Goal: Information Seeking & Learning: Check status

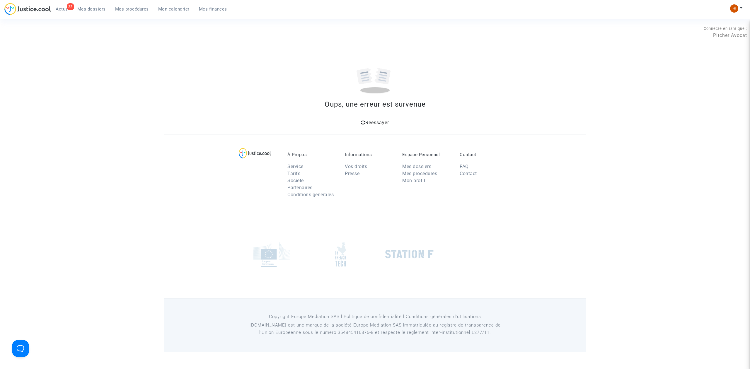
click at [364, 122] on icon at bounding box center [363, 122] width 4 height 5
click at [128, 12] on link "Mes procédures" at bounding box center [131, 9] width 43 height 9
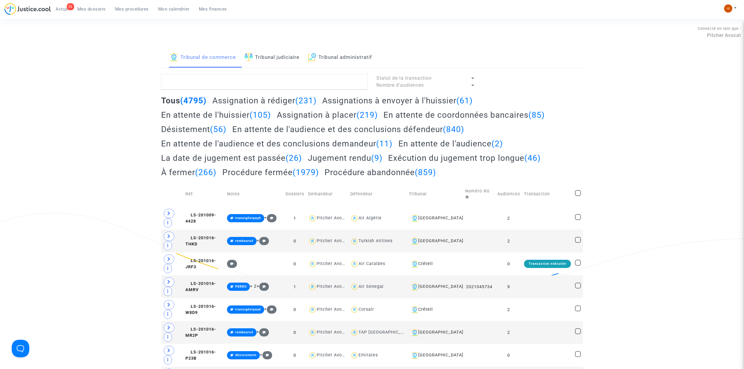
click at [262, 57] on link "Tribunal judiciaire" at bounding box center [272, 58] width 55 height 20
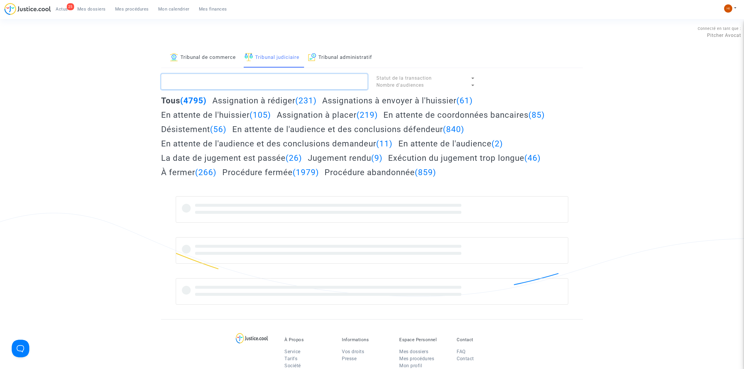
click at [240, 86] on textarea at bounding box center [264, 82] width 207 height 16
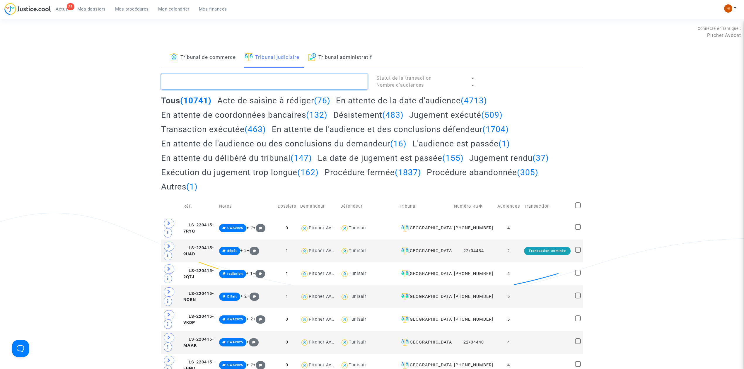
paste textarea "JORGE DE ALMEIDA Davide Manuel"
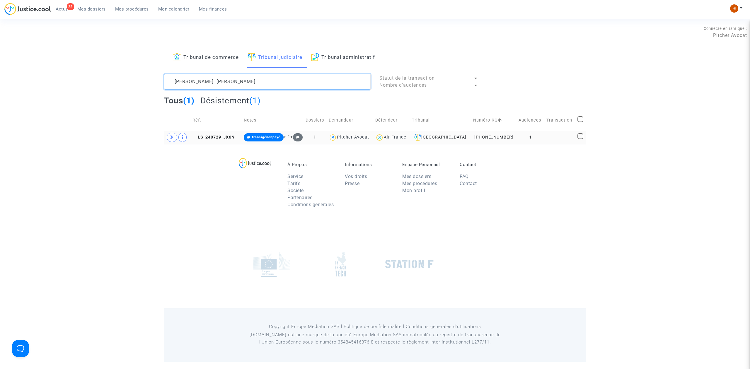
type textarea "JORGE DE ALMEIDA Davide Manuel"
click at [221, 133] on td "LS-240729-JX6N" at bounding box center [215, 137] width 51 height 13
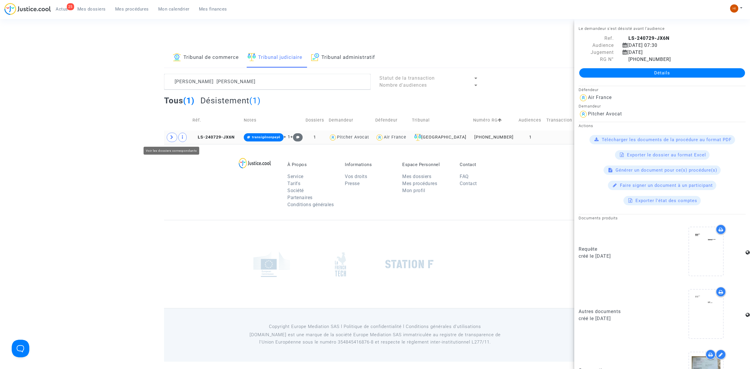
click at [170, 138] on icon at bounding box center [172, 137] width 4 height 4
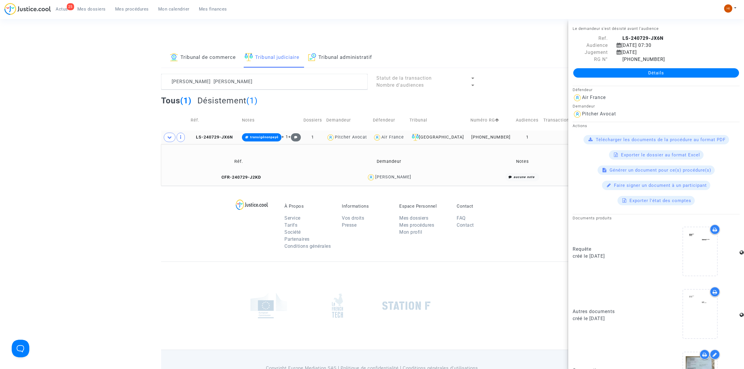
click at [234, 173] on td "CFR-240729-J2KD" at bounding box center [238, 177] width 151 height 13
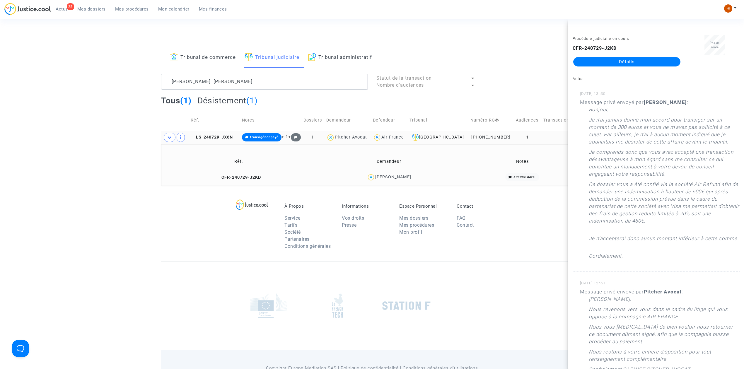
click at [659, 61] on link "Détails" at bounding box center [626, 61] width 107 height 9
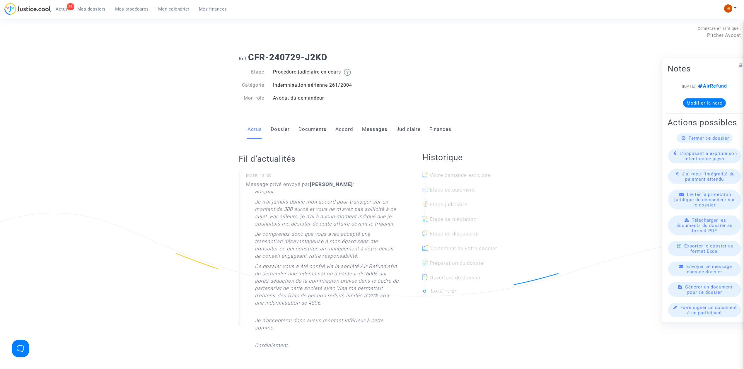
click at [315, 132] on link "Documents" at bounding box center [313, 129] width 28 height 19
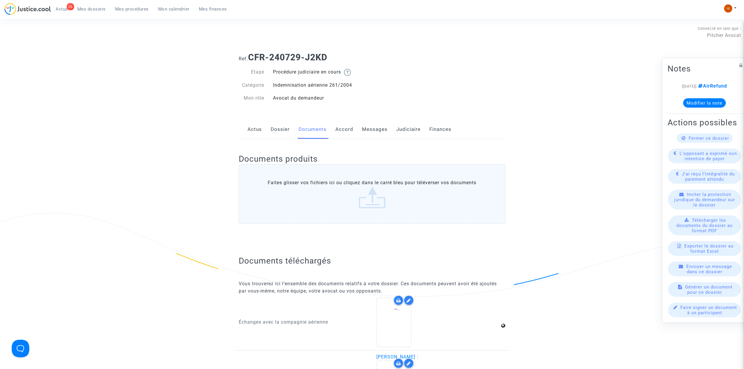
click at [407, 132] on link "Judiciaire" at bounding box center [408, 129] width 24 height 19
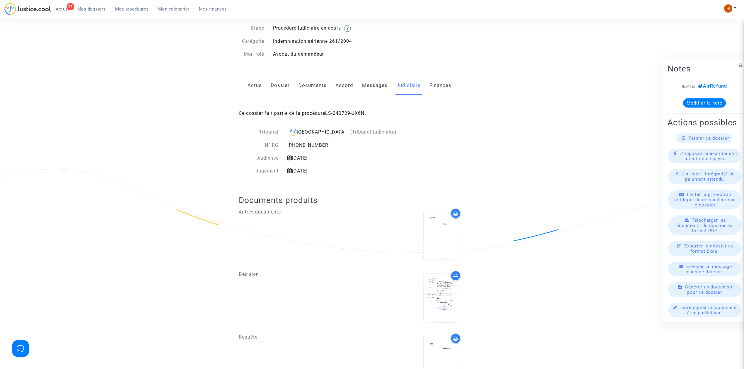
scroll to position [39, 0]
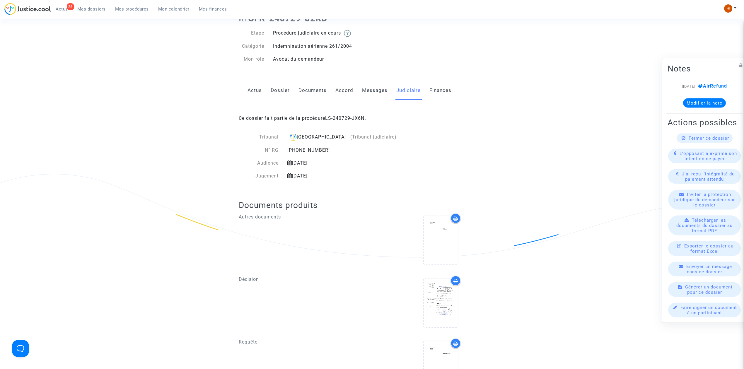
click at [365, 88] on link "Messages" at bounding box center [374, 90] width 25 height 19
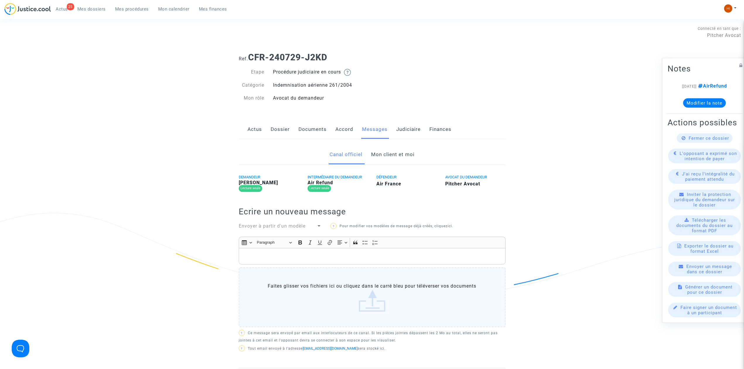
click at [384, 156] on link "Mon client et moi" at bounding box center [392, 154] width 43 height 19
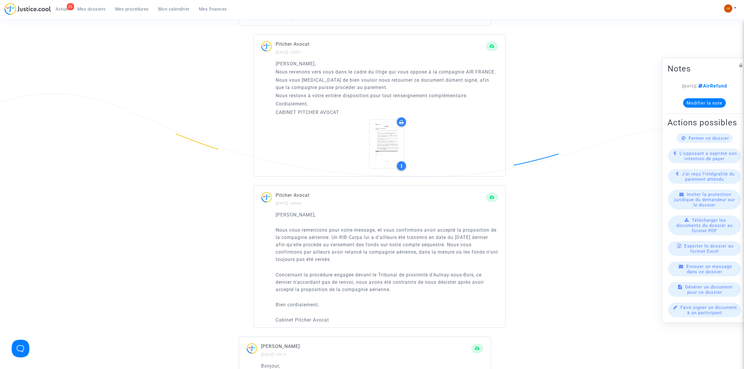
scroll to position [586, 0]
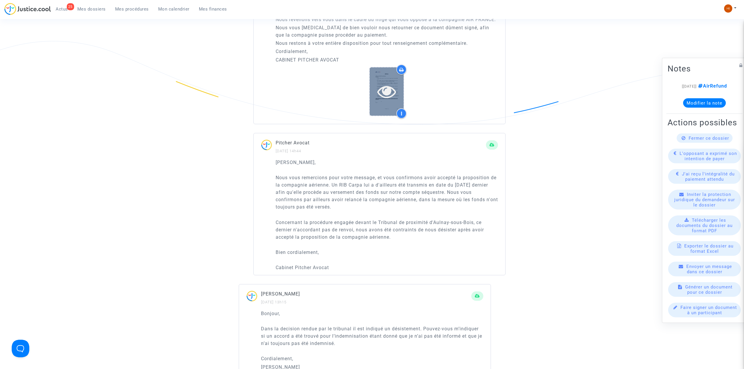
click at [384, 101] on icon at bounding box center [386, 91] width 19 height 19
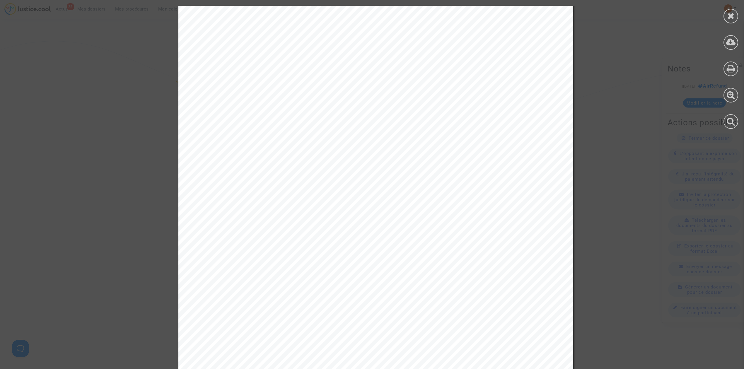
scroll to position [204, 0]
click at [730, 19] on icon at bounding box center [730, 15] width 7 height 9
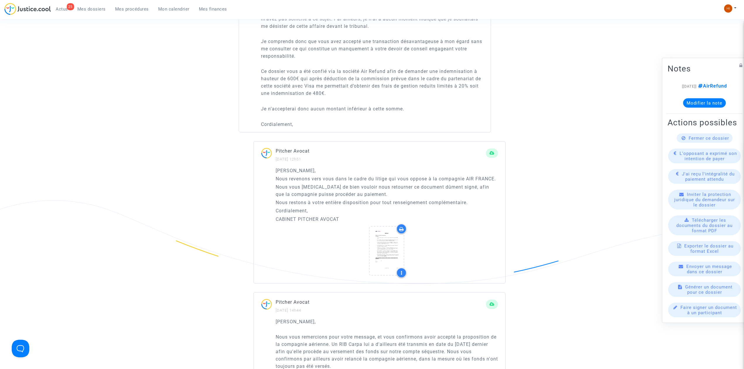
scroll to position [508, 0]
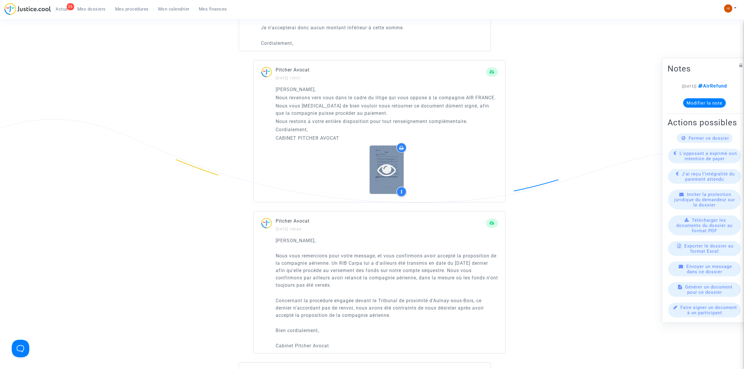
click at [388, 179] on icon at bounding box center [386, 169] width 19 height 19
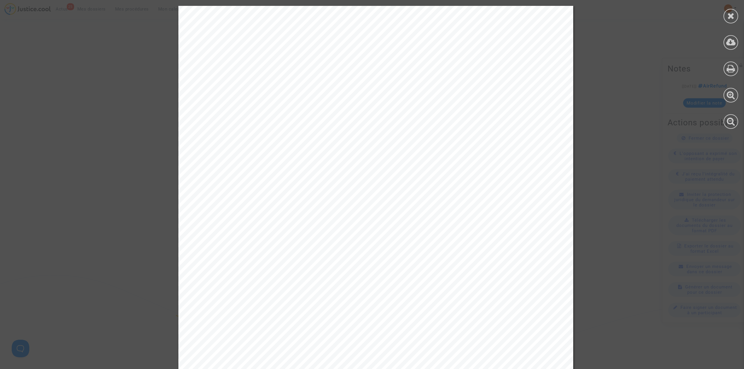
scroll to position [352, 0]
click at [736, 14] on div at bounding box center [731, 16] width 15 height 15
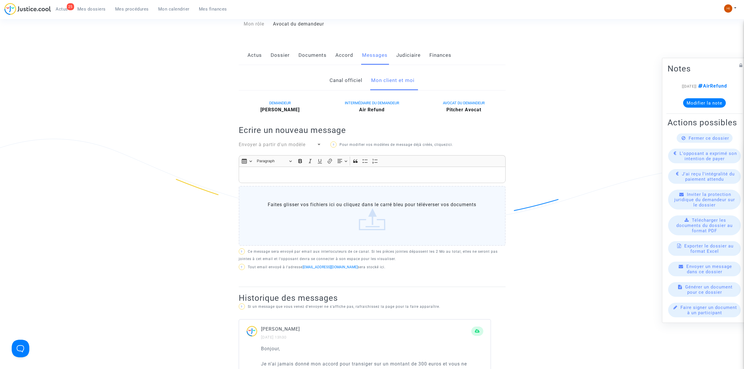
scroll to position [0, 0]
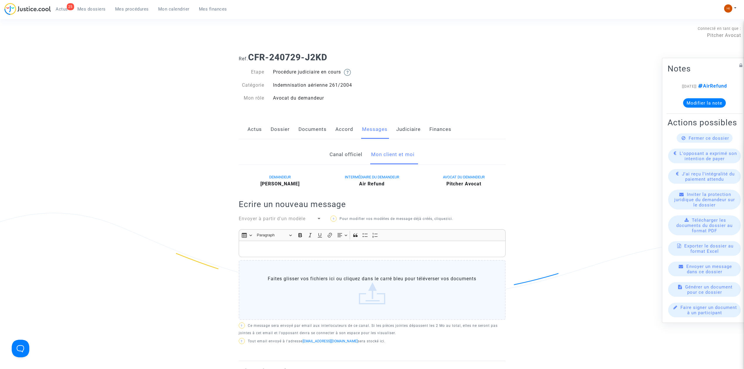
click at [279, 127] on link "Dossier" at bounding box center [280, 129] width 19 height 19
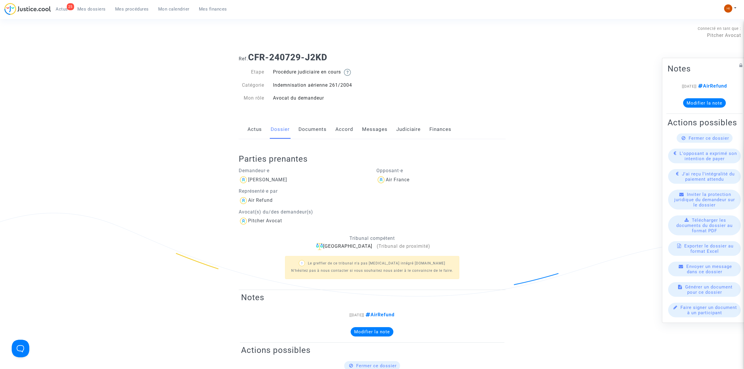
click at [369, 127] on link "Messages" at bounding box center [374, 129] width 25 height 19
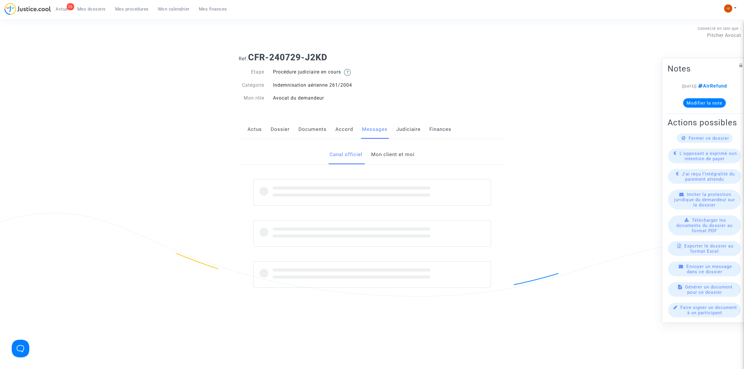
click at [387, 155] on link "Mon client et moi" at bounding box center [392, 154] width 43 height 19
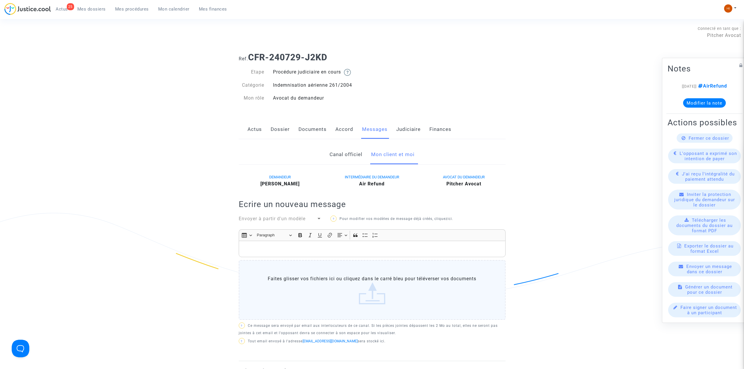
click at [272, 127] on link "Dossier" at bounding box center [280, 129] width 19 height 19
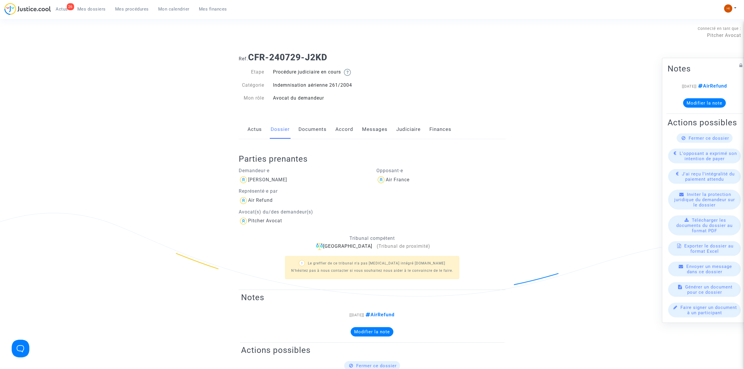
click at [174, 8] on span "Mon calendrier" at bounding box center [173, 8] width 31 height 5
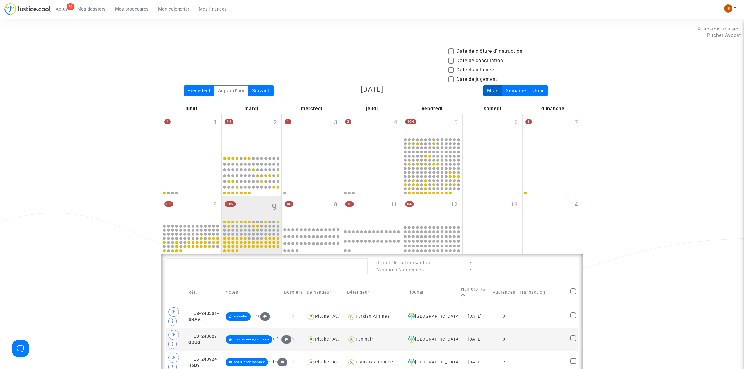
drag, startPoint x: 144, startPoint y: 32, endPoint x: 151, endPoint y: 65, distance: 33.6
click at [158, 42] on div "Connecté en tant que : Pitcher Avocat" at bounding box center [370, 41] width 741 height 14
click at [204, 46] on div "Connecté en tant que : Pitcher Avocat" at bounding box center [370, 41] width 741 height 14
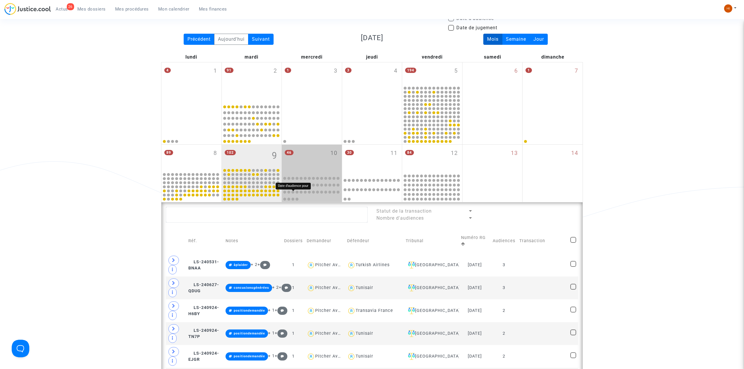
scroll to position [195, 0]
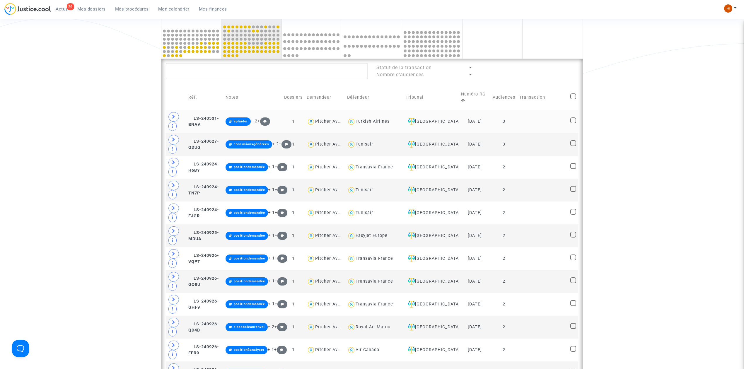
click at [525, 124] on td at bounding box center [542, 121] width 51 height 23
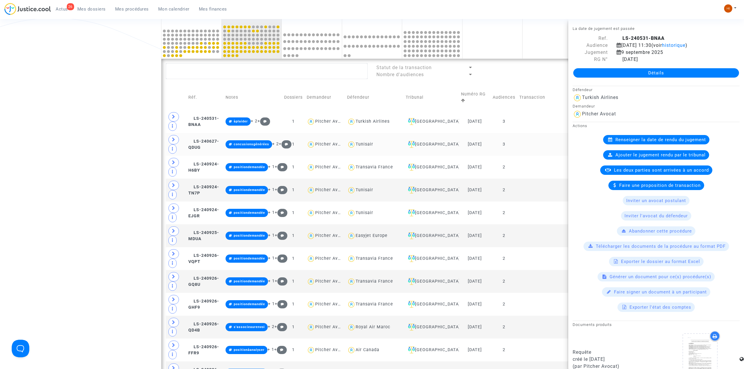
click at [525, 144] on td at bounding box center [542, 144] width 51 height 23
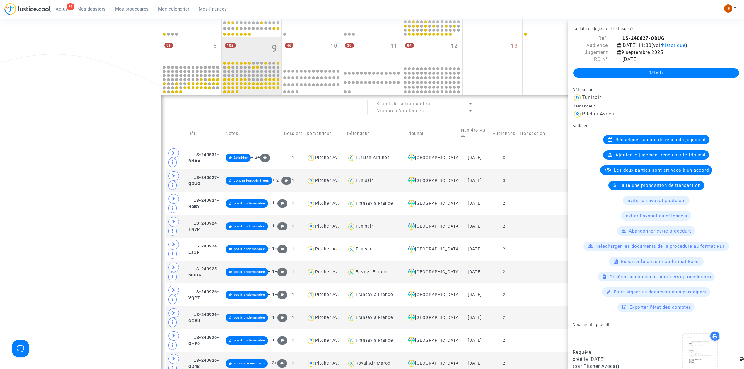
scroll to position [0, 0]
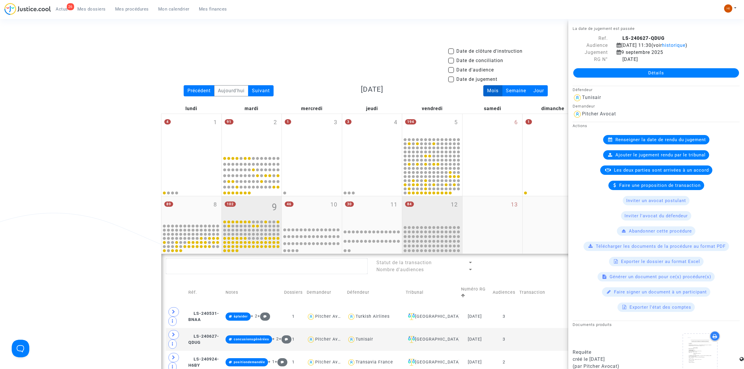
click at [430, 202] on div "84 12" at bounding box center [432, 210] width 60 height 28
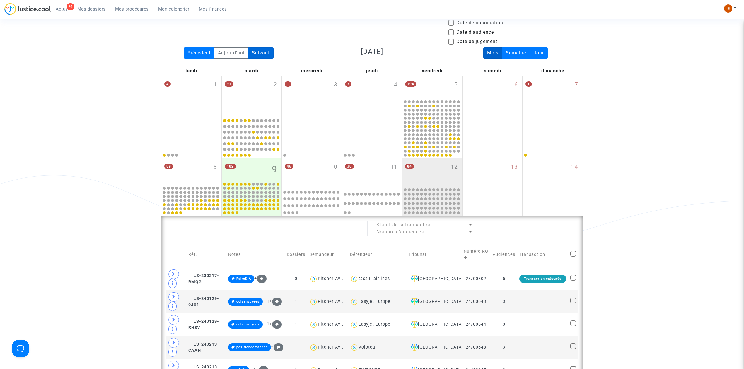
scroll to position [39, 0]
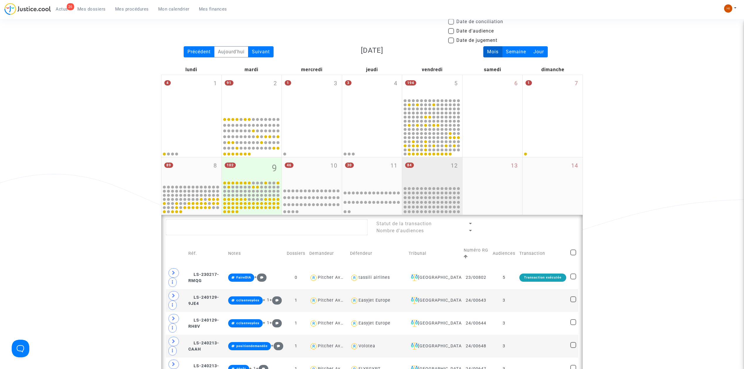
click at [439, 174] on div "84 12" at bounding box center [432, 171] width 60 height 28
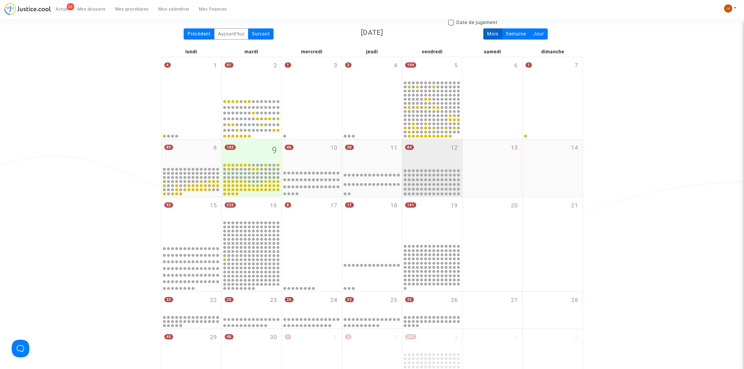
scroll to position [78, 0]
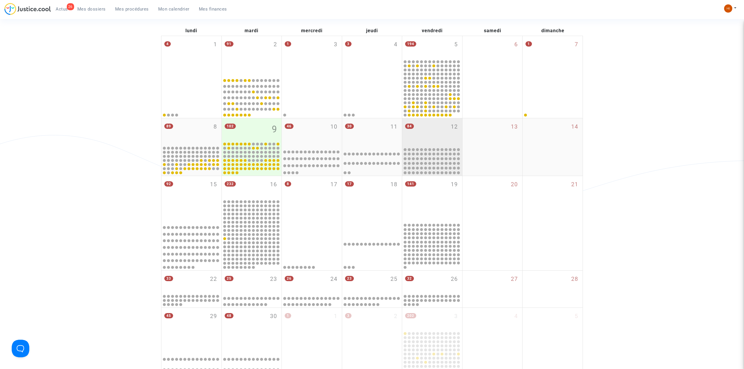
click at [435, 137] on div "84 12" at bounding box center [432, 132] width 60 height 28
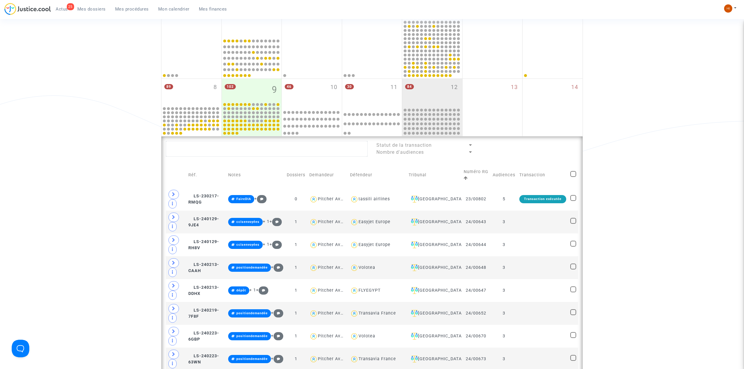
scroll to position [117, 0]
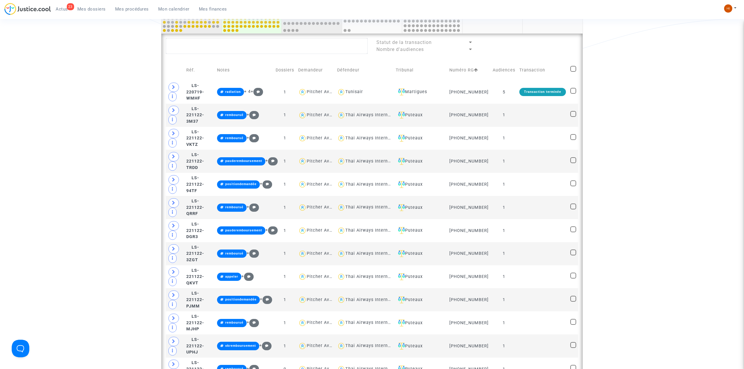
scroll to position [230, 0]
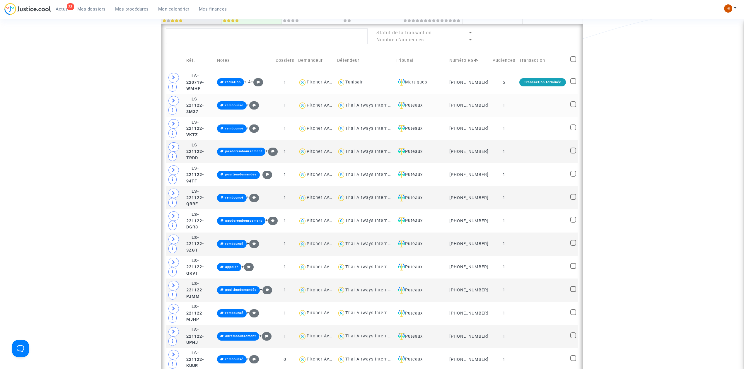
click at [514, 107] on td "1" at bounding box center [504, 105] width 27 height 23
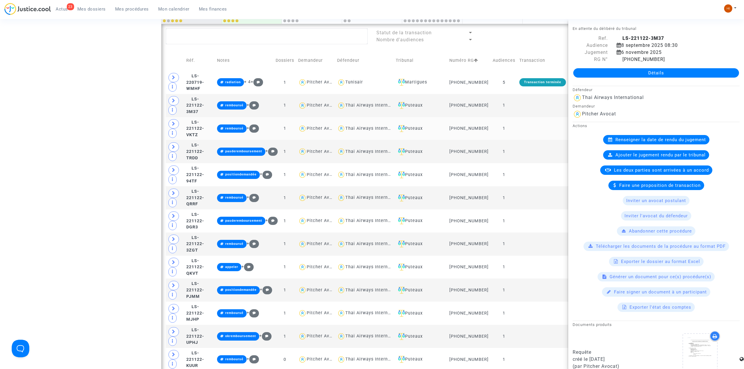
click at [527, 135] on td at bounding box center [542, 128] width 51 height 23
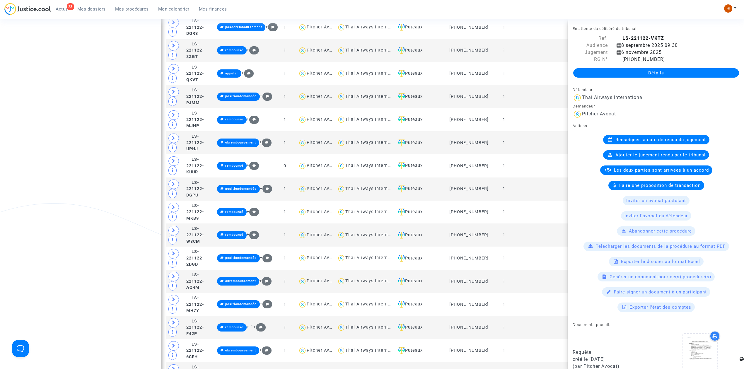
scroll to position [425, 0]
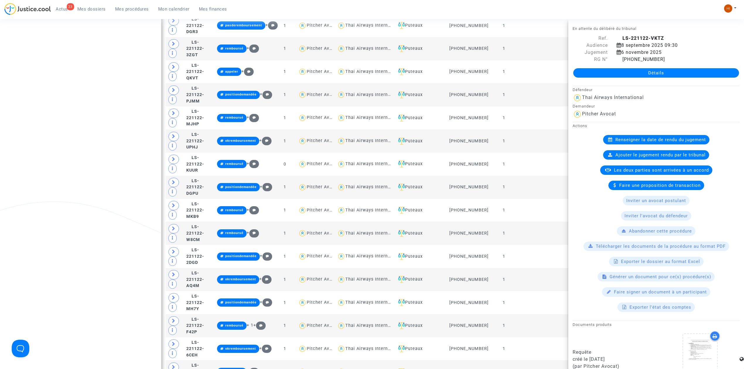
click at [527, 140] on td at bounding box center [542, 140] width 51 height 23
click at [522, 148] on td at bounding box center [542, 140] width 51 height 23
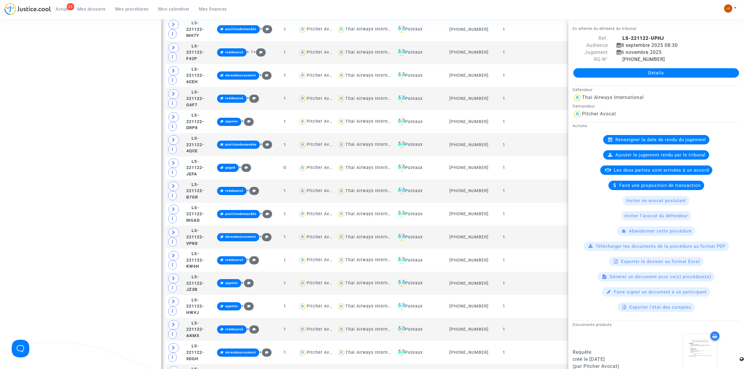
click at [535, 199] on td at bounding box center [542, 191] width 51 height 23
click at [533, 225] on td at bounding box center [542, 214] width 51 height 23
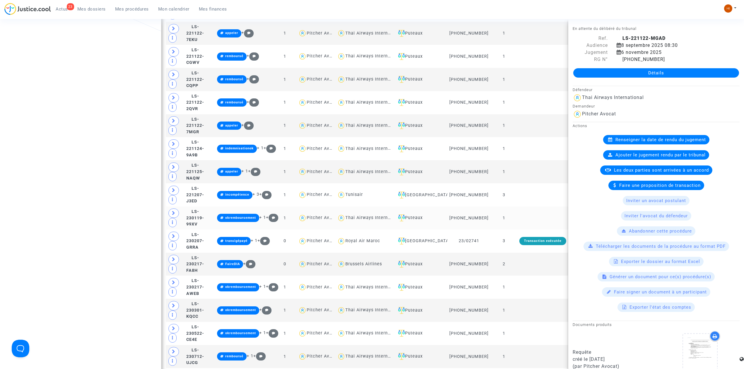
scroll to position [1167, 0]
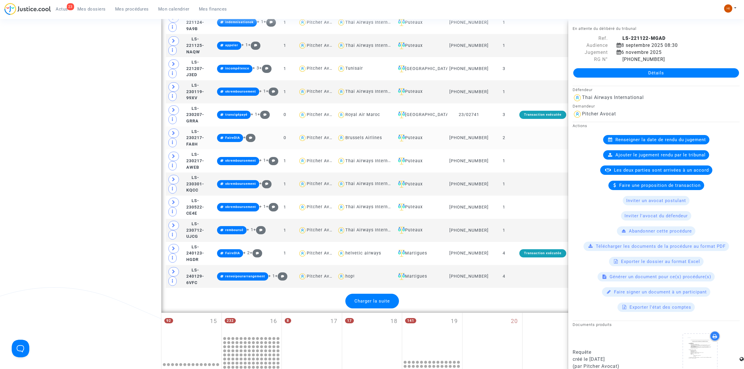
click at [532, 150] on td at bounding box center [542, 138] width 51 height 23
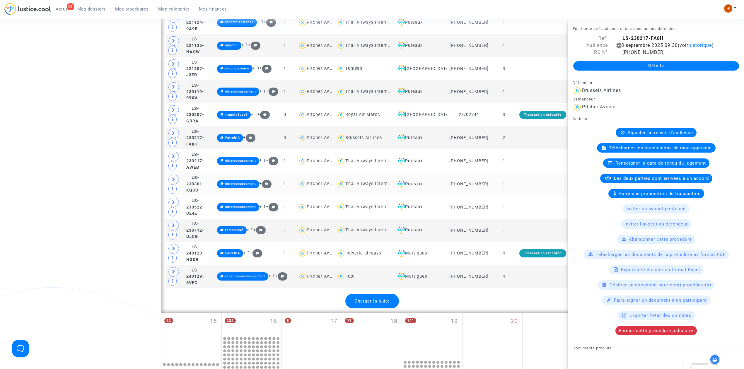
click at [532, 195] on td at bounding box center [542, 184] width 51 height 23
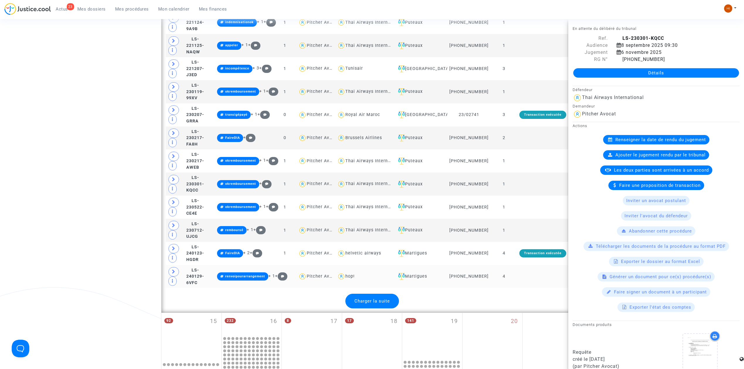
click at [514, 288] on td "4" at bounding box center [504, 276] width 27 height 23
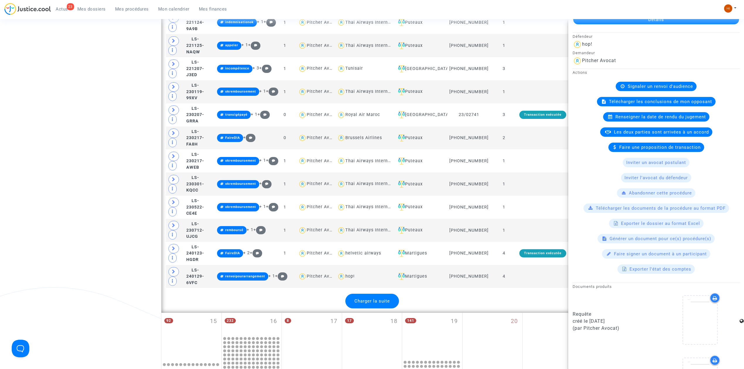
scroll to position [219, 0]
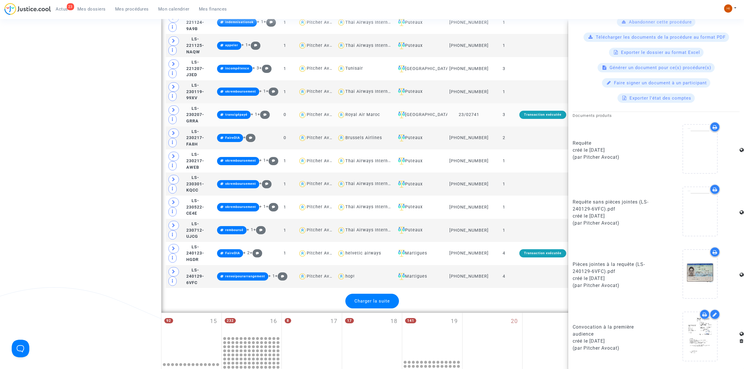
click at [510, 127] on td "3" at bounding box center [504, 114] width 27 height 23
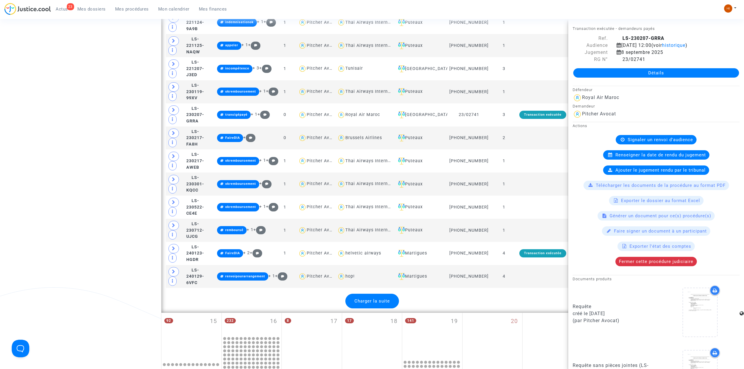
drag, startPoint x: 381, startPoint y: 310, endPoint x: 378, endPoint y: 308, distance: 3.5
click at [381, 308] on div "Charger la suite" at bounding box center [372, 301] width 54 height 15
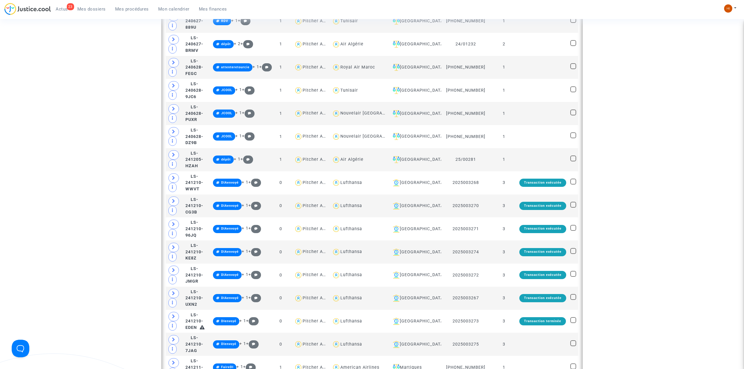
scroll to position [1597, 0]
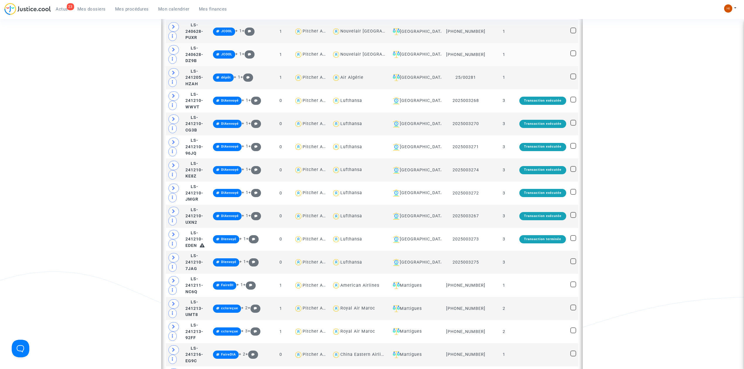
click at [519, 57] on td at bounding box center [542, 54] width 51 height 23
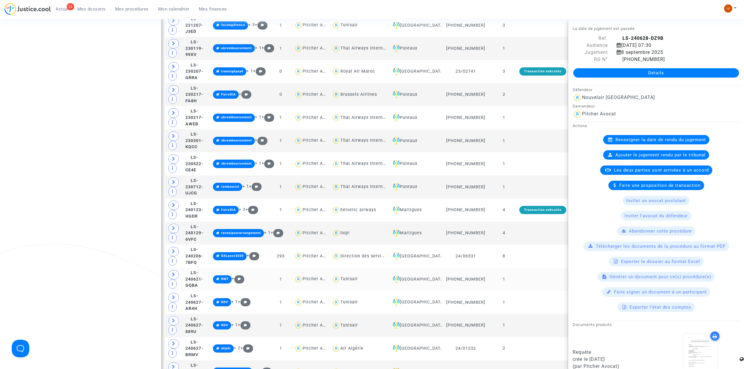
scroll to position [1250, 0]
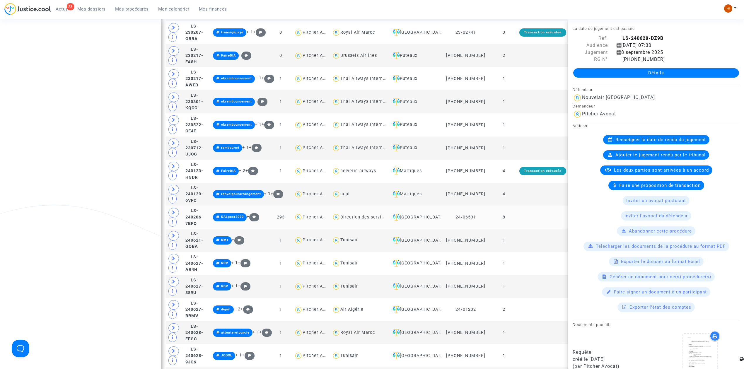
click at [532, 227] on td at bounding box center [542, 217] width 51 height 23
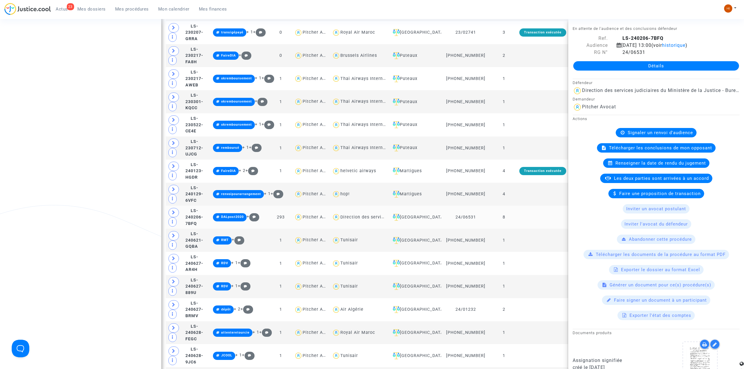
click at [533, 222] on td at bounding box center [542, 217] width 51 height 23
click at [531, 220] on td at bounding box center [542, 217] width 51 height 23
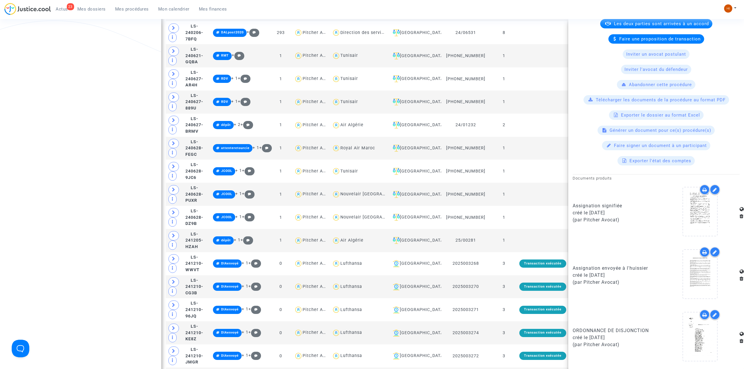
scroll to position [1601, 0]
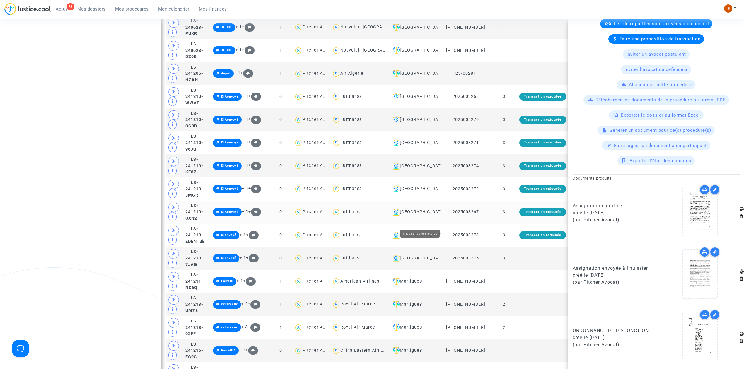
click at [423, 216] on div "[GEOGRAPHIC_DATA]" at bounding box center [414, 212] width 49 height 7
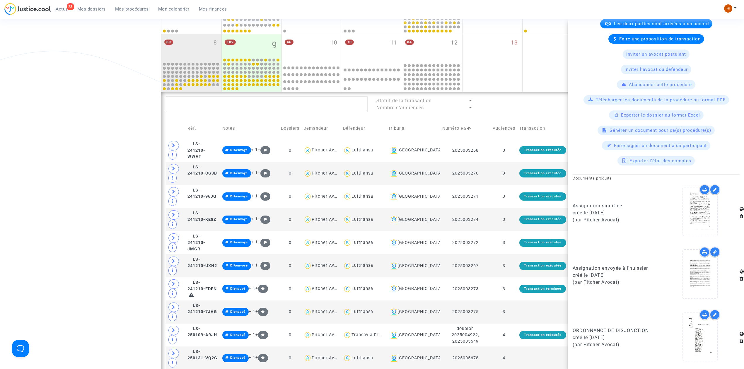
scroll to position [139, 0]
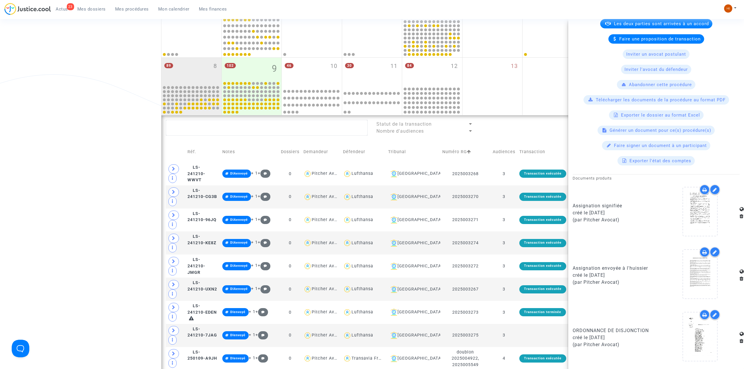
click at [55, 144] on div "Date de clôture d'instruction Date de conciliation Date d'audience Date de juge…" at bounding box center [372, 320] width 744 height 822
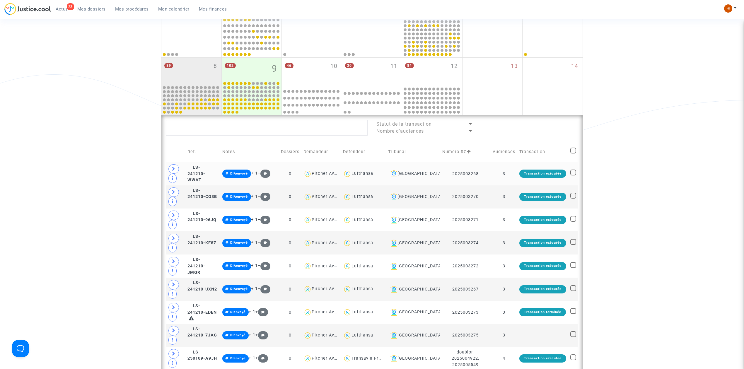
click at [510, 169] on td "3" at bounding box center [504, 173] width 27 height 23
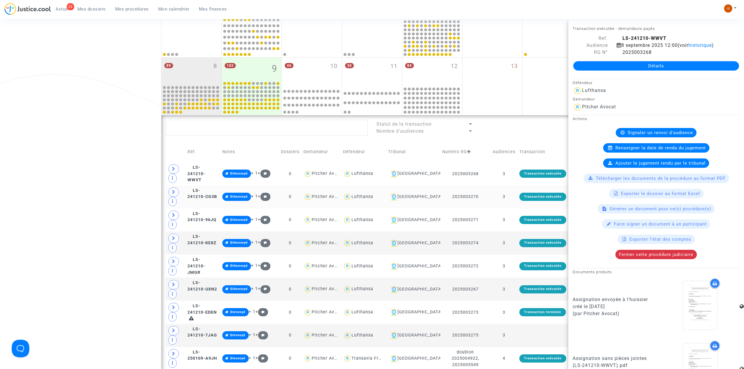
click at [516, 197] on td "3" at bounding box center [504, 196] width 27 height 23
click at [510, 221] on td "3" at bounding box center [504, 220] width 27 height 23
click at [513, 245] on td "3" at bounding box center [504, 242] width 27 height 23
click at [511, 257] on td "3" at bounding box center [504, 266] width 27 height 23
click at [512, 267] on td "3" at bounding box center [504, 266] width 27 height 23
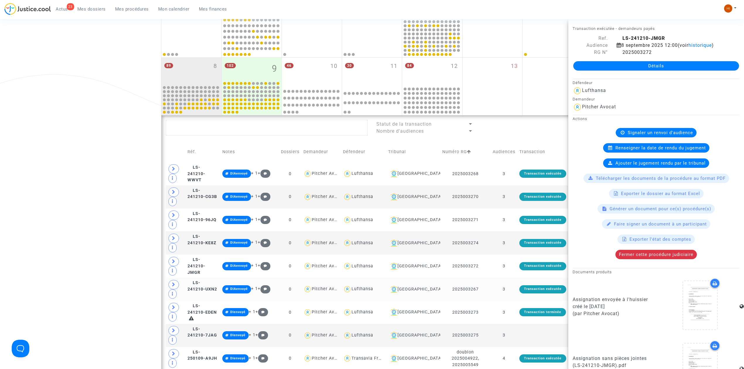
click at [509, 289] on td "3" at bounding box center [504, 289] width 27 height 23
click at [514, 315] on td "3" at bounding box center [504, 312] width 27 height 23
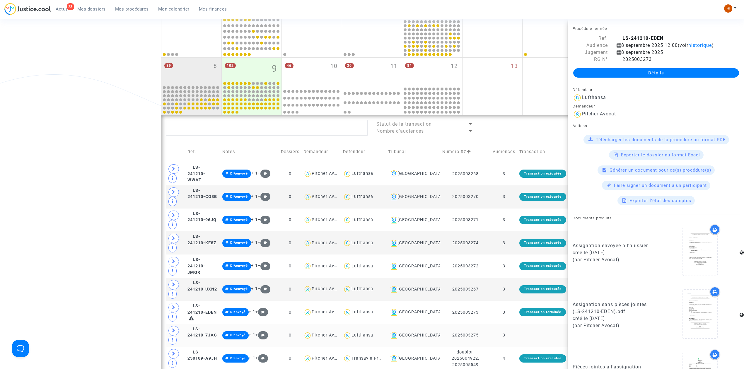
click at [516, 336] on td "3" at bounding box center [504, 335] width 27 height 23
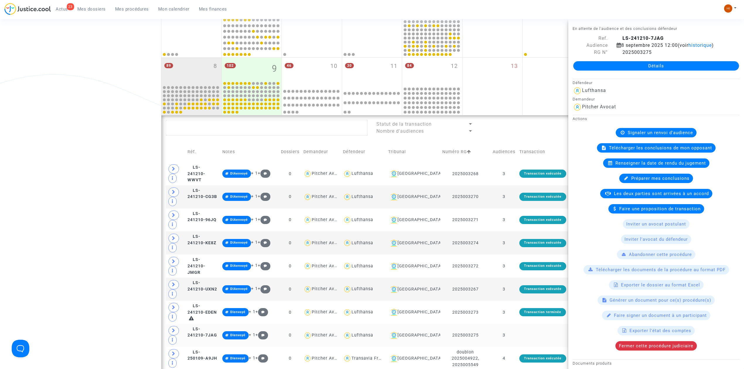
scroll to position [178, 0]
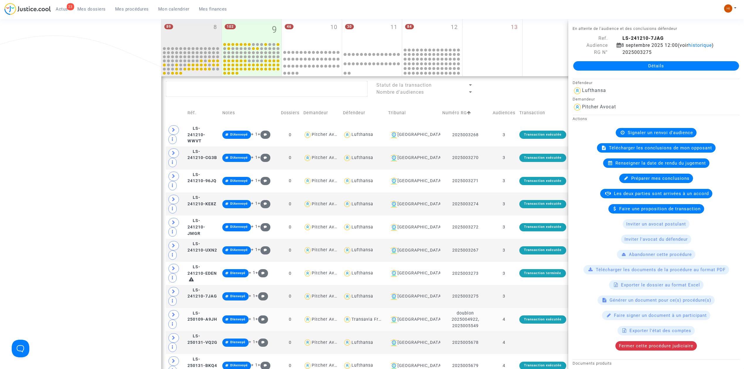
click at [512, 320] on td "4" at bounding box center [504, 319] width 27 height 23
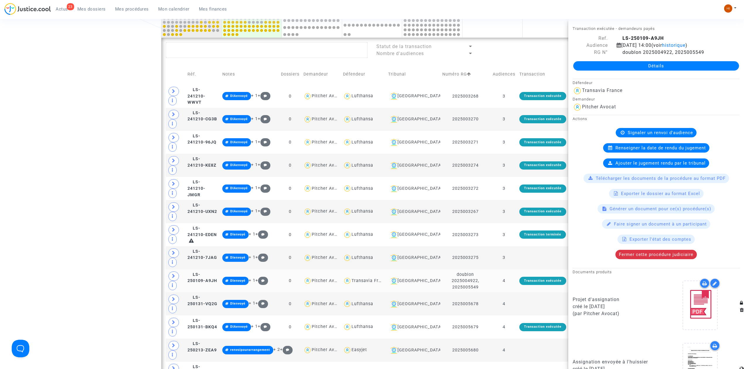
scroll to position [217, 0]
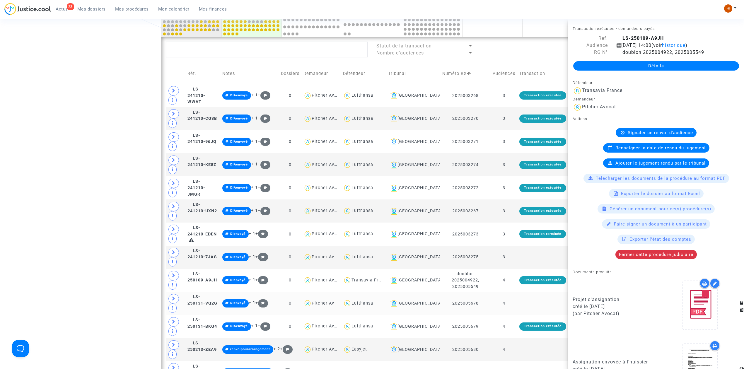
click at [517, 302] on td "4" at bounding box center [504, 303] width 27 height 23
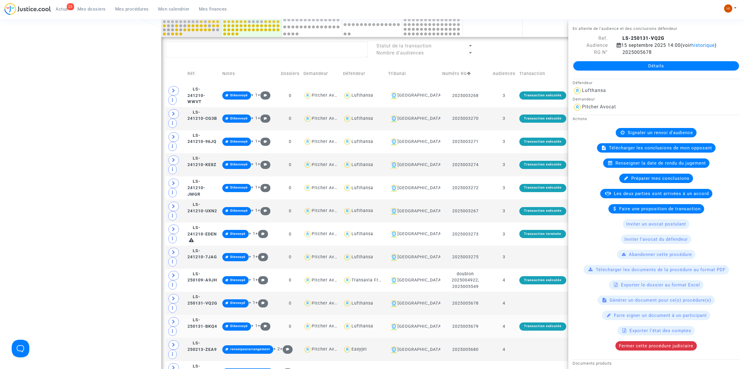
click at [516, 326] on td "4" at bounding box center [504, 326] width 27 height 23
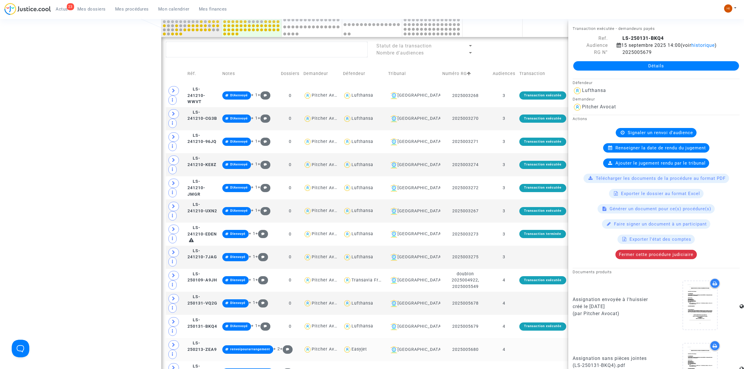
click at [524, 357] on td at bounding box center [542, 349] width 51 height 23
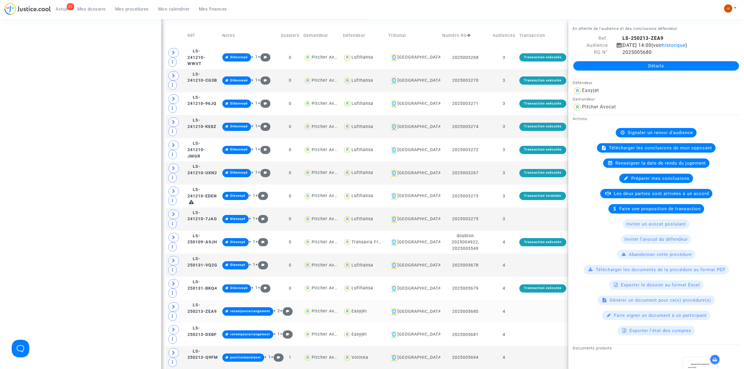
scroll to position [256, 0]
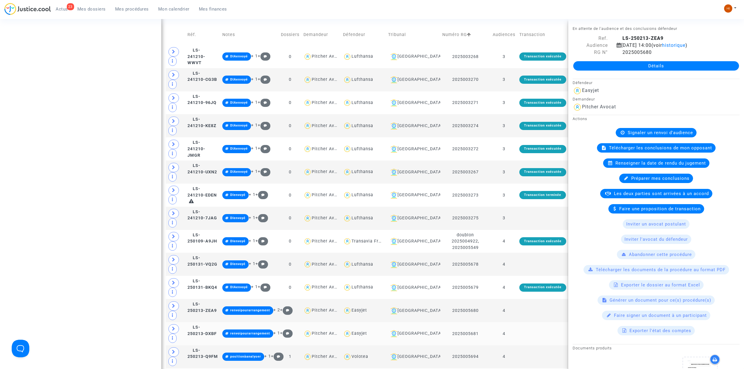
click at [524, 333] on td at bounding box center [542, 333] width 51 height 23
click at [522, 352] on td at bounding box center [542, 356] width 51 height 23
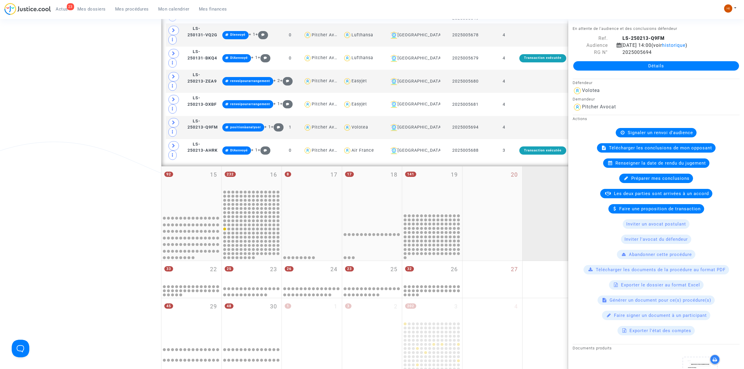
scroll to position [490, 0]
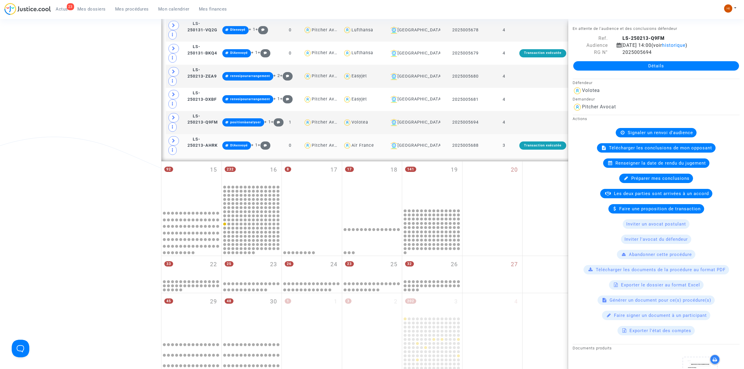
click at [513, 142] on td "3" at bounding box center [504, 145] width 27 height 23
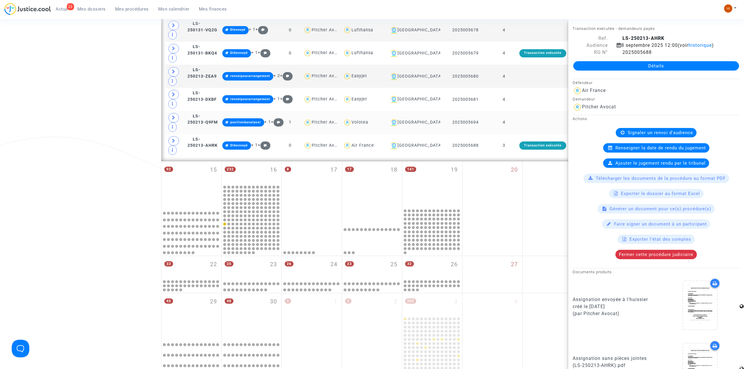
click at [528, 124] on td at bounding box center [542, 122] width 51 height 23
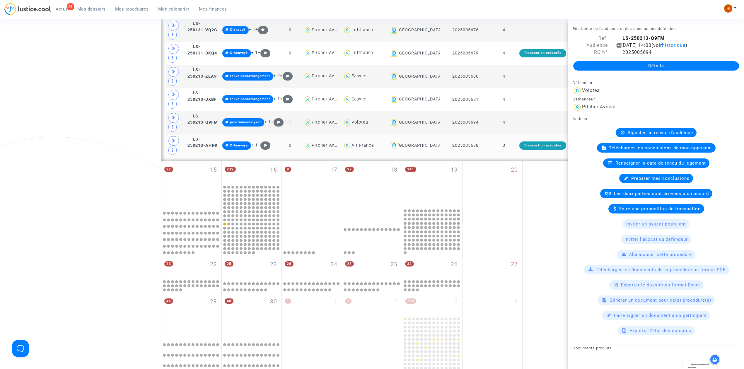
click at [513, 143] on td "3" at bounding box center [504, 145] width 27 height 23
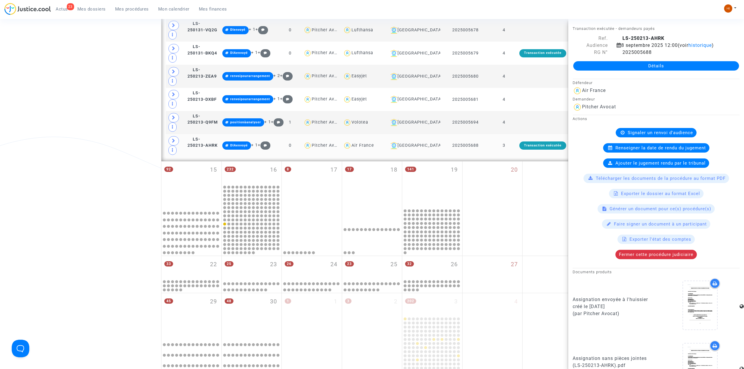
click at [510, 150] on td "3" at bounding box center [504, 145] width 27 height 23
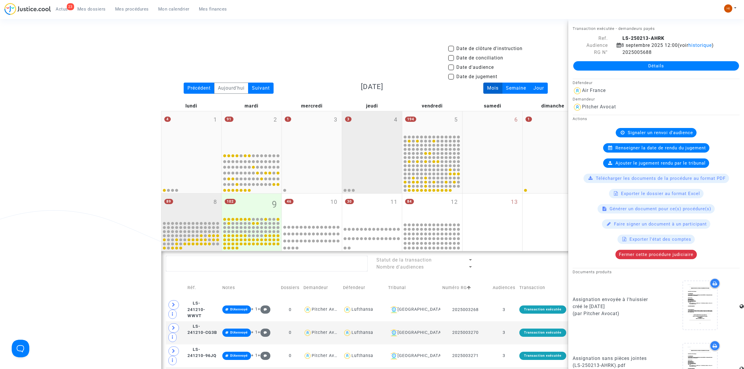
scroll to position [0, 0]
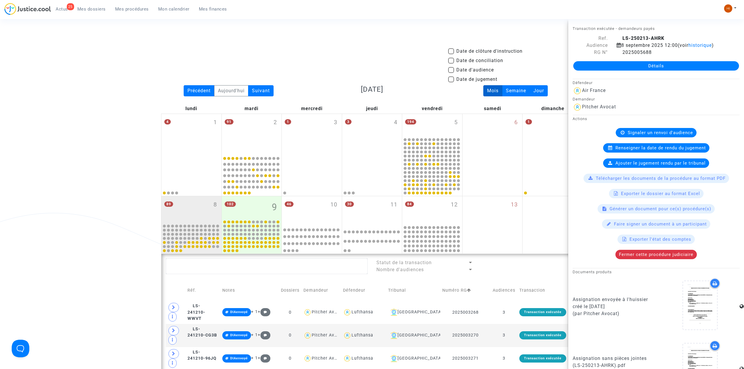
click at [66, 9] on span "Actus" at bounding box center [62, 8] width 12 height 5
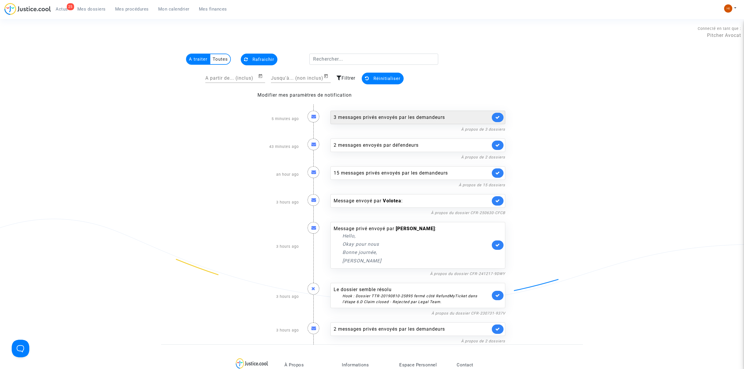
click at [369, 115] on div "3 messages privés envoyés par les demandeurs" at bounding box center [412, 117] width 157 height 7
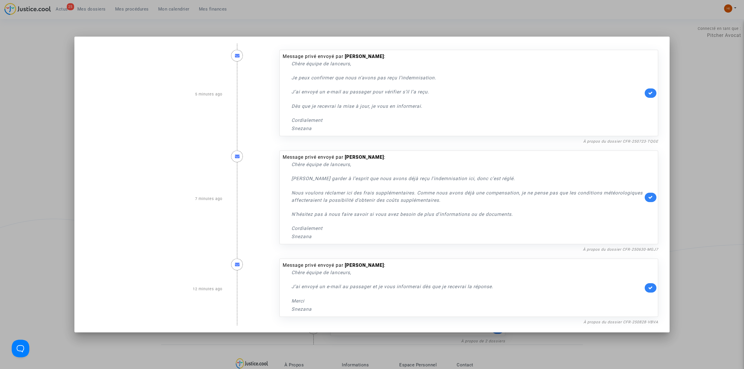
click at [16, 143] on div at bounding box center [372, 184] width 744 height 369
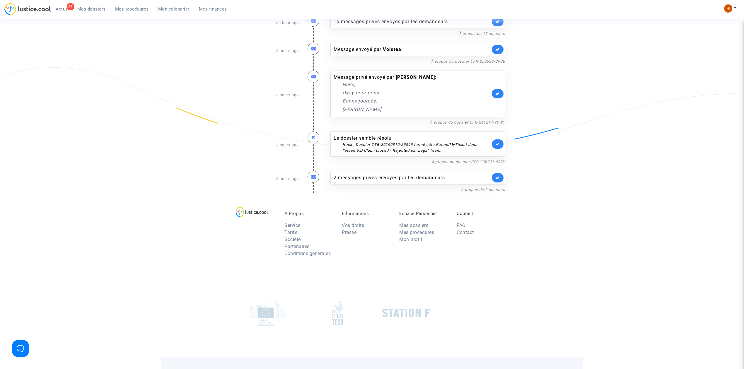
scroll to position [156, 0]
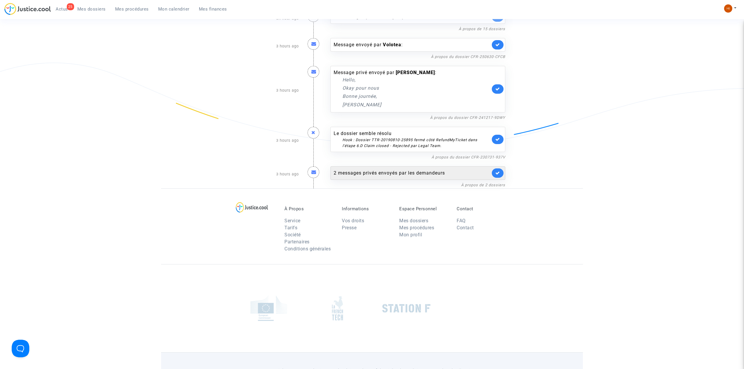
click at [383, 175] on div "2 messages privés envoyés par les demandeurs" at bounding box center [412, 173] width 157 height 7
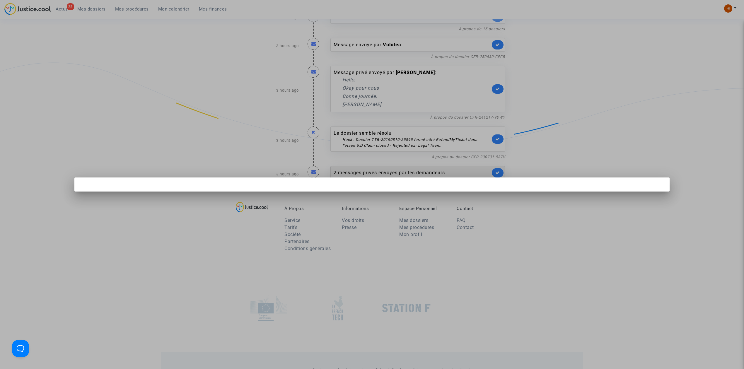
scroll to position [0, 0]
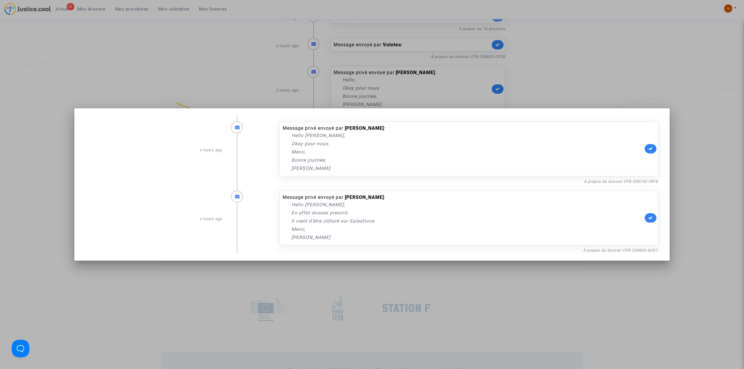
click at [196, 62] on div at bounding box center [372, 184] width 744 height 369
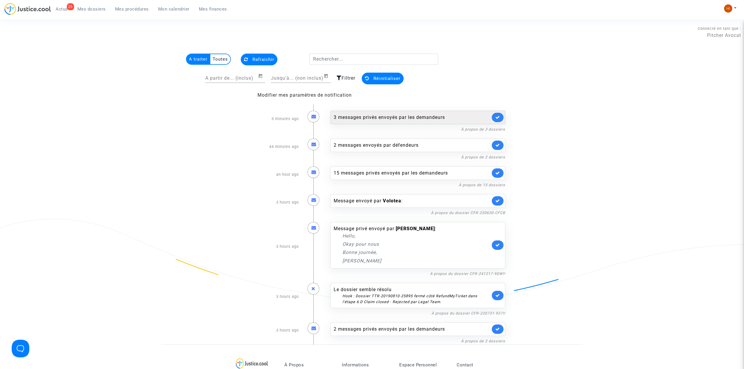
click at [375, 121] on div "3 messages privés envoyés par les demandeurs" at bounding box center [417, 117] width 175 height 13
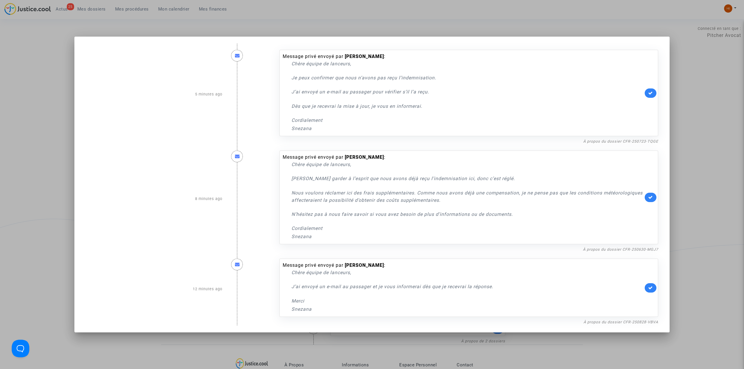
click at [27, 73] on div at bounding box center [372, 184] width 744 height 369
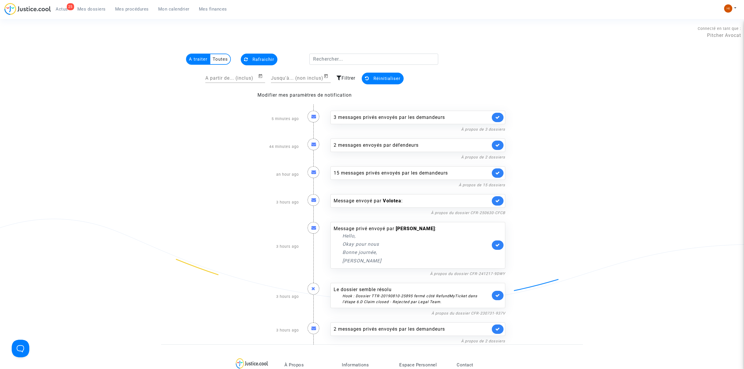
click at [97, 5] on link "Mes dossiers" at bounding box center [92, 9] width 38 height 9
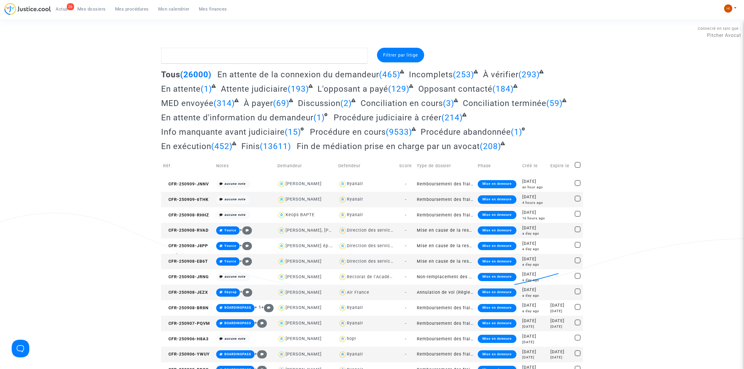
click at [142, 11] on span "Mes procédures" at bounding box center [132, 8] width 34 height 5
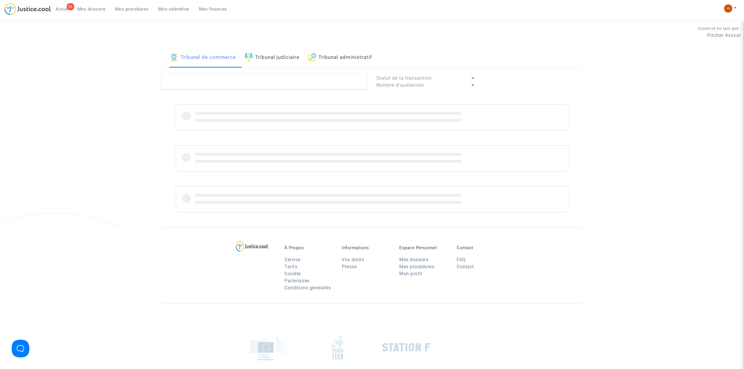
click at [272, 59] on link "Tribunal judiciaire" at bounding box center [272, 58] width 55 height 20
click at [260, 83] on textarea at bounding box center [264, 82] width 207 height 16
paste textarea "[PERSON_NAME]"
type textarea "[PERSON_NAME]"
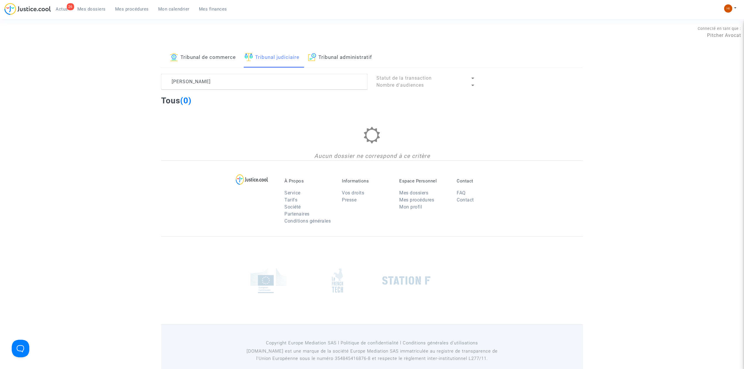
click at [199, 62] on link "Tribunal de commerce" at bounding box center [203, 58] width 66 height 20
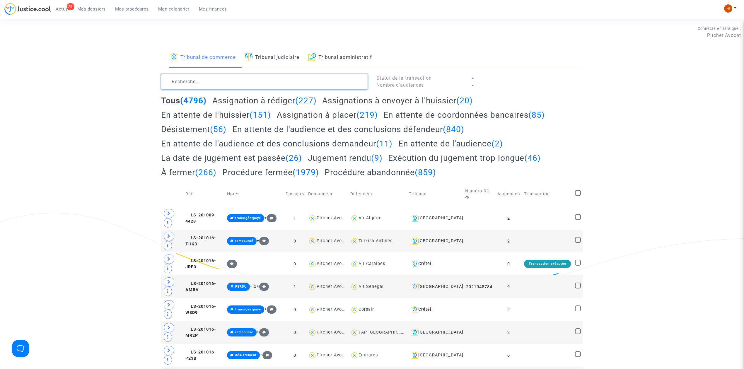
click at [234, 84] on textarea at bounding box center [264, 82] width 207 height 16
paste textarea "[PERSON_NAME]"
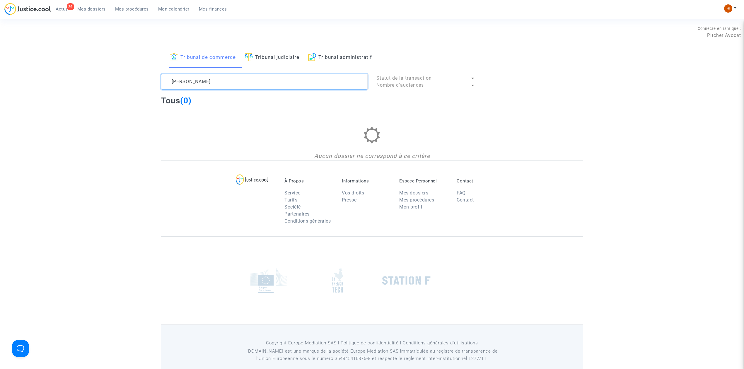
drag, startPoint x: 239, startPoint y: 79, endPoint x: 190, endPoint y: 85, distance: 48.9
click at [190, 85] on textarea at bounding box center [264, 82] width 207 height 16
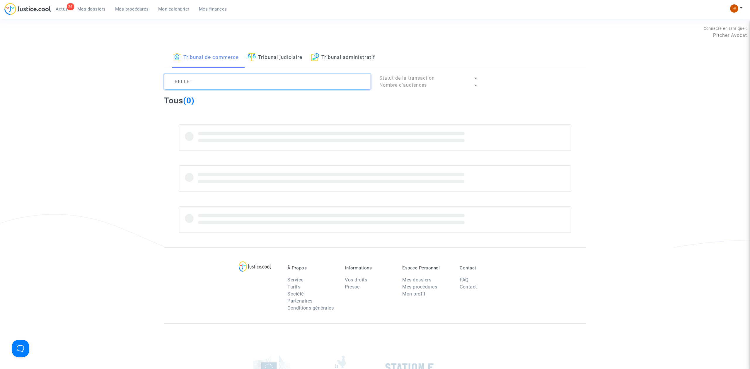
type textarea "BELLET"
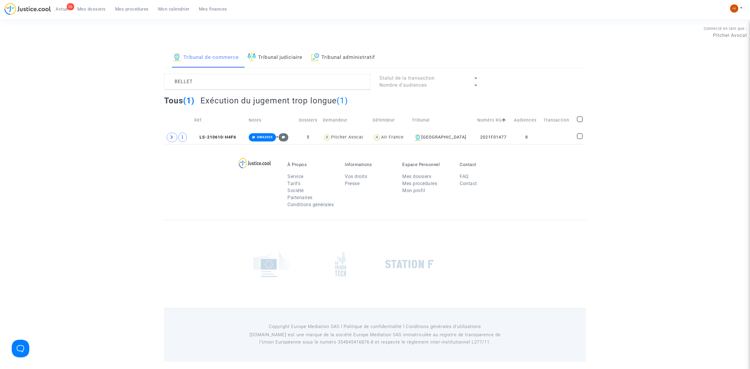
click at [286, 60] on link "Tribunal judiciaire" at bounding box center [275, 58] width 55 height 20
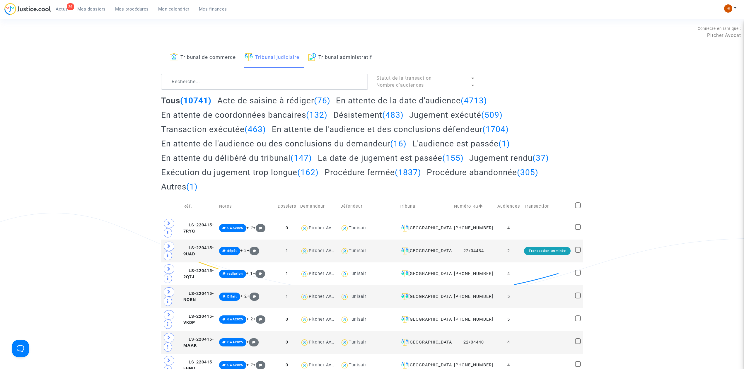
click at [216, 60] on link "Tribunal de commerce" at bounding box center [203, 58] width 66 height 20
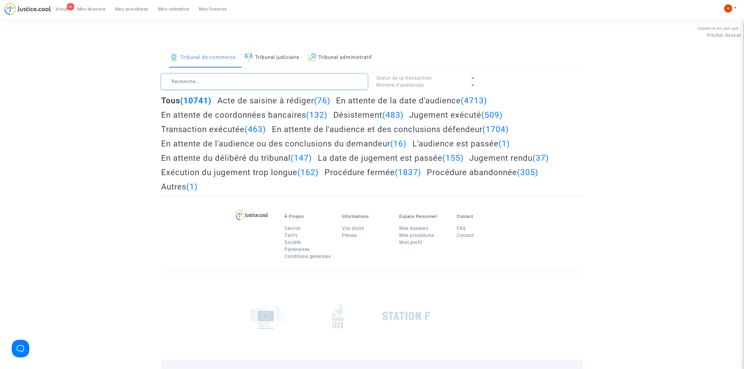
click at [211, 78] on textarea at bounding box center [264, 82] width 207 height 16
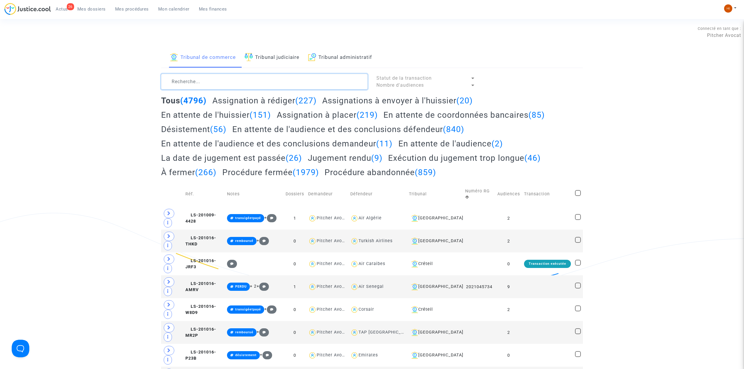
paste textarea "[PERSON_NAME]"
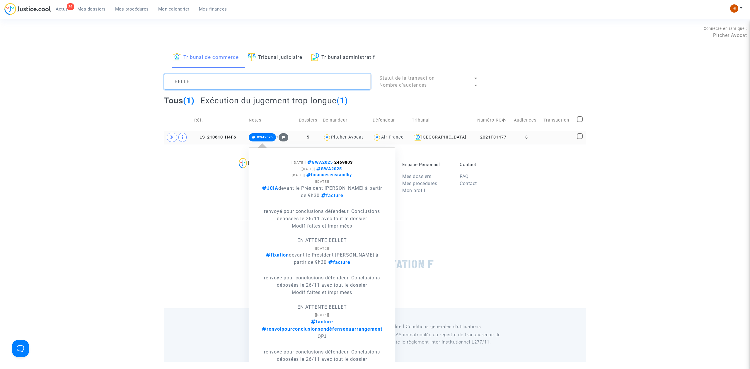
type textarea "BELLET"
click at [273, 136] on span "GWA2025" at bounding box center [265, 137] width 16 height 4
drag, startPoint x: 363, startPoint y: 159, endPoint x: 340, endPoint y: 162, distance: 23.1
click at [340, 162] on note-viewer "[[DATE]] GWA2025 2469803 [[DATE]] GWA2025 [[DATE]] financesenstandby [[DATE]] J…" at bounding box center [322, 368] width 140 height 434
copy strong "2469803"
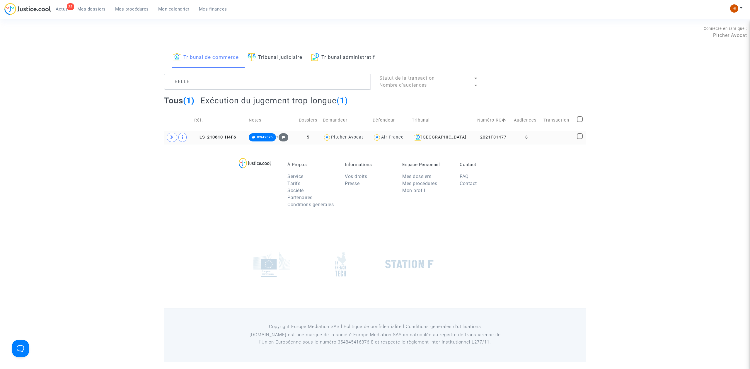
click at [219, 141] on td "LS-210610-H4F6" at bounding box center [219, 137] width 54 height 13
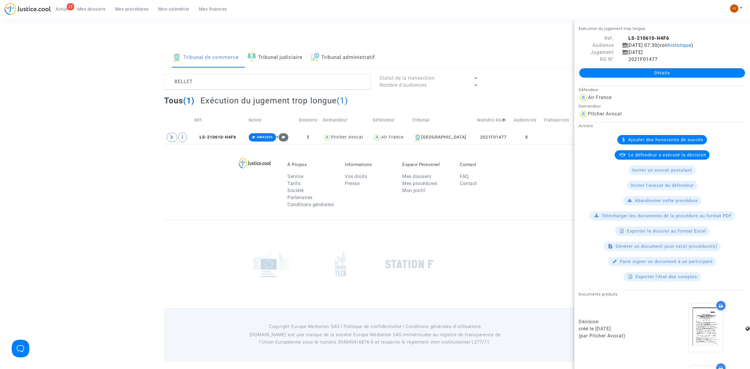
click at [171, 10] on span "Mon calendrier" at bounding box center [173, 8] width 31 height 5
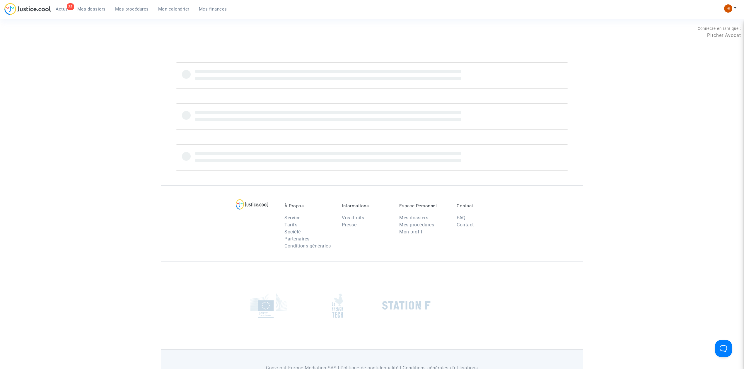
click at [174, 10] on span "Mon calendrier" at bounding box center [173, 8] width 31 height 5
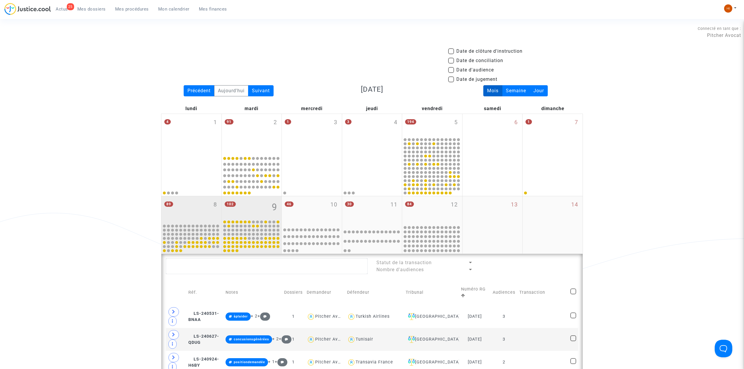
click at [190, 212] on div "89 8" at bounding box center [191, 209] width 60 height 27
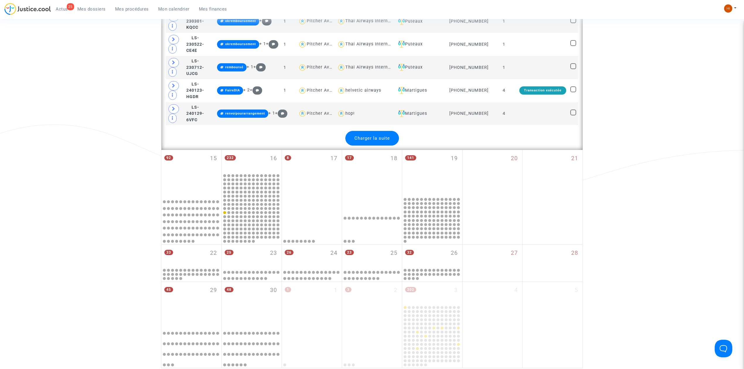
scroll to position [1445, 0]
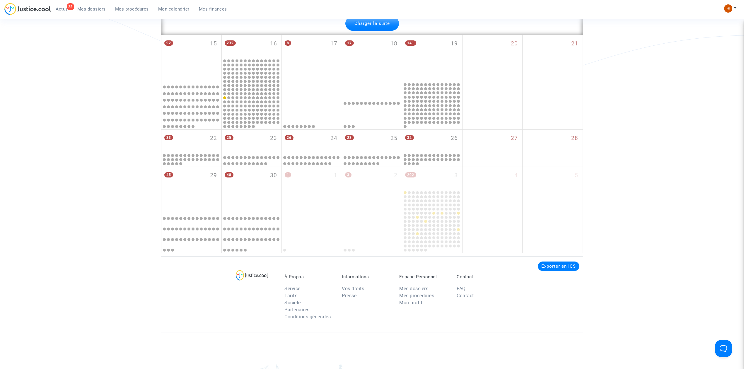
click at [380, 26] on span "Charger la suite" at bounding box center [371, 23] width 35 height 5
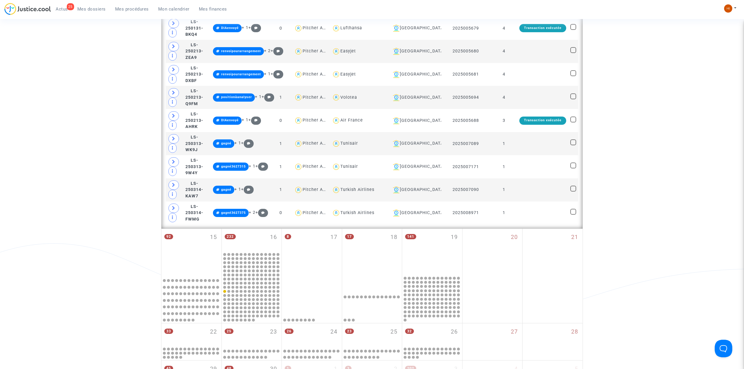
scroll to position [1992, 0]
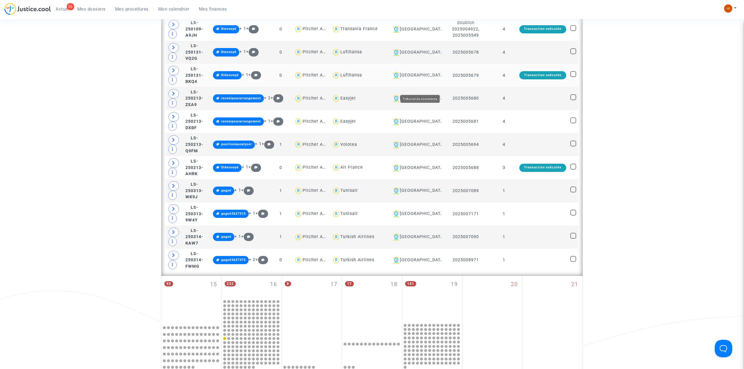
click at [422, 79] on div "[GEOGRAPHIC_DATA]" at bounding box center [414, 75] width 49 height 7
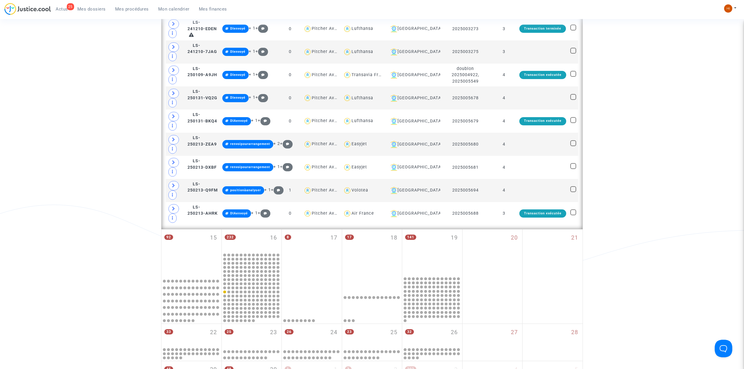
scroll to position [412, 0]
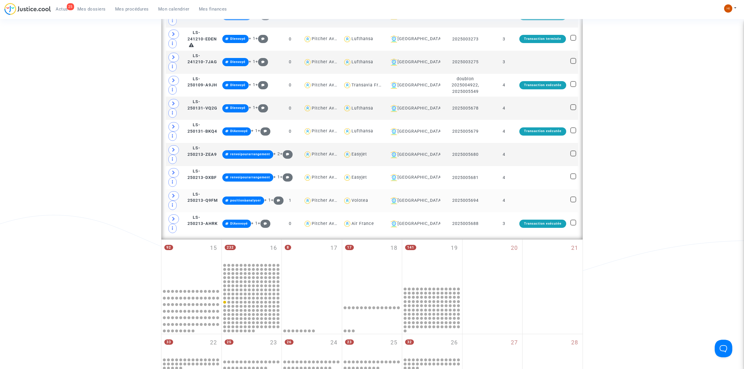
click at [531, 208] on td at bounding box center [542, 200] width 51 height 23
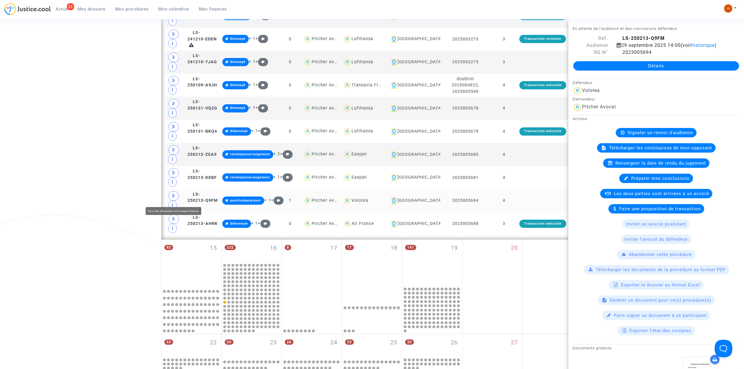
click at [175, 198] on icon at bounding box center [174, 196] width 4 height 4
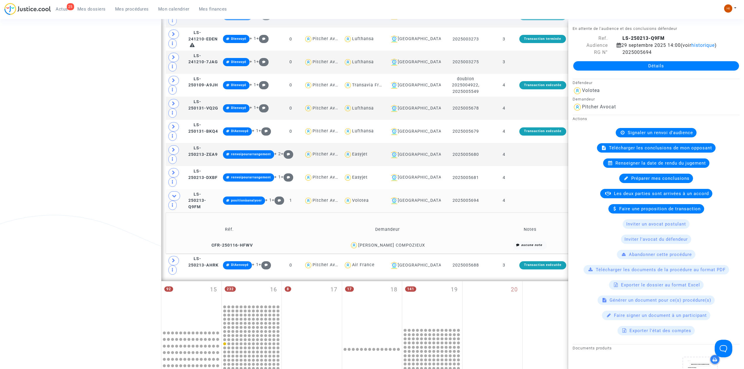
drag, startPoint x: 439, startPoint y: 245, endPoint x: 370, endPoint y: 245, distance: 69.1
click at [370, 245] on div "Renaud COMPOZIEUX" at bounding box center [387, 245] width 189 height 8
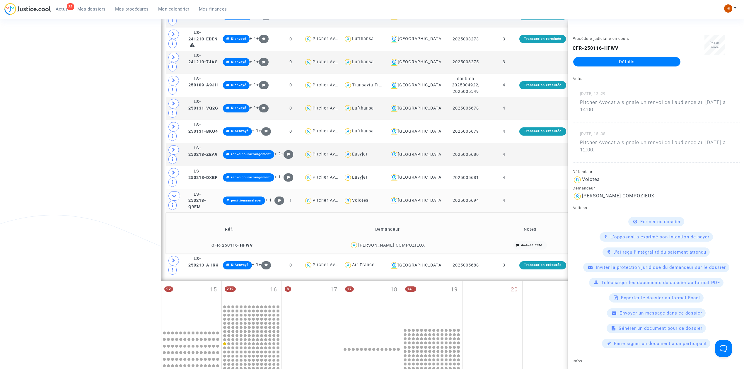
copy div "Renaud COMPOZIEUX"
click at [533, 203] on td at bounding box center [542, 200] width 51 height 23
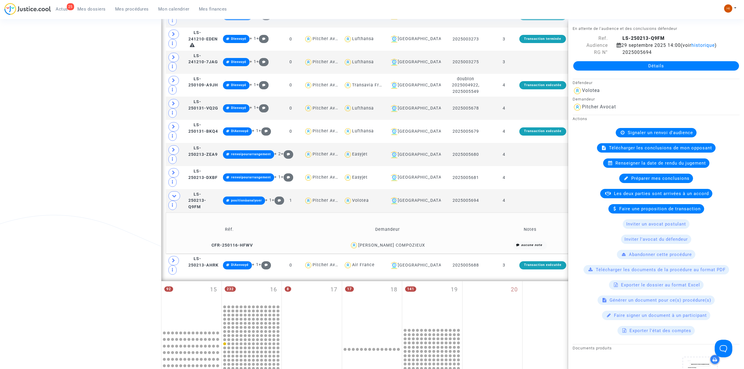
click at [615, 56] on div "2025005694" at bounding box center [678, 52] width 132 height 7
click at [620, 54] on icon at bounding box center [619, 52] width 5 height 5
click at [522, 186] on td at bounding box center [542, 177] width 51 height 23
click at [528, 176] on td at bounding box center [542, 177] width 51 height 23
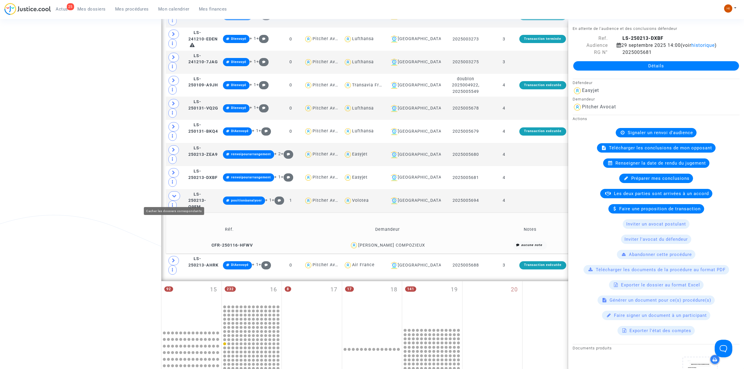
click at [175, 197] on icon at bounding box center [174, 196] width 5 height 4
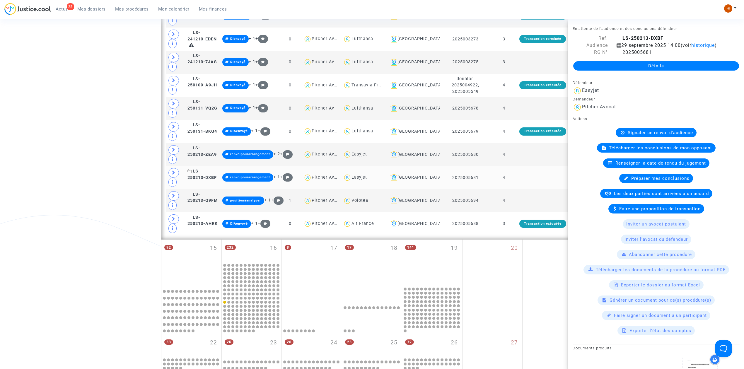
click at [211, 176] on span "LS-250213-DXBF" at bounding box center [201, 174] width 29 height 11
click at [175, 175] on icon at bounding box center [174, 172] width 4 height 4
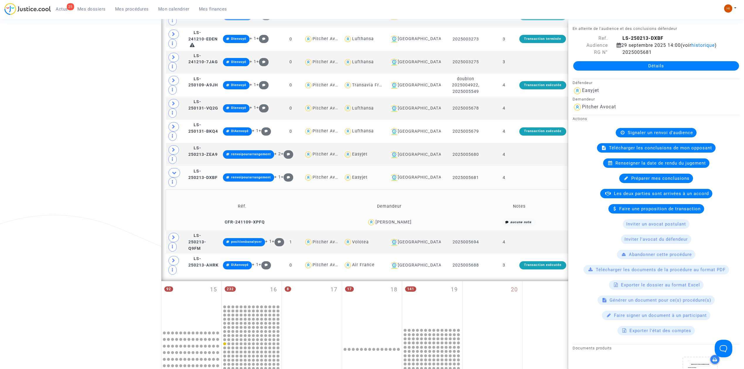
drag, startPoint x: 447, startPoint y: 221, endPoint x: 366, endPoint y: 228, distance: 81.1
click at [366, 227] on div "Abdelkader Belhachemi" at bounding box center [389, 222] width 142 height 8
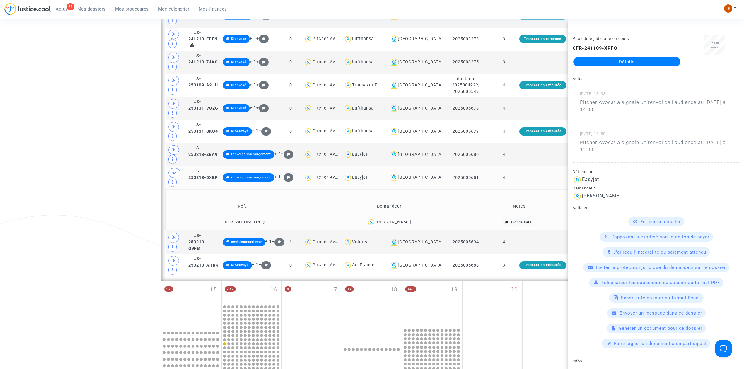
copy div "Abdelkader Belhachemi"
drag, startPoint x: 214, startPoint y: 176, endPoint x: 453, endPoint y: 150, distance: 240.4
click at [214, 176] on span "LS-250213-DXBF" at bounding box center [202, 174] width 29 height 11
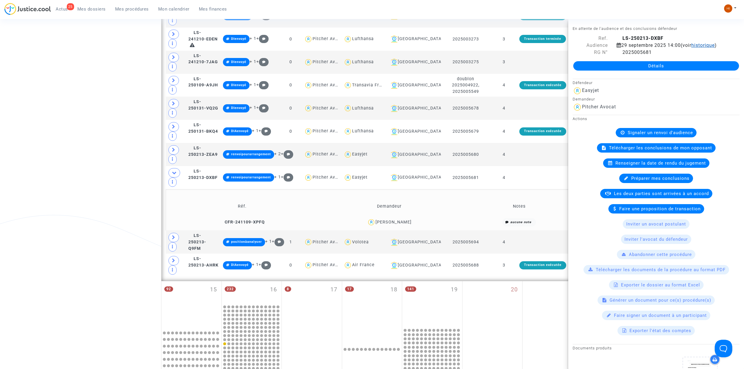
click at [691, 48] on span "historique" at bounding box center [702, 45] width 23 height 6
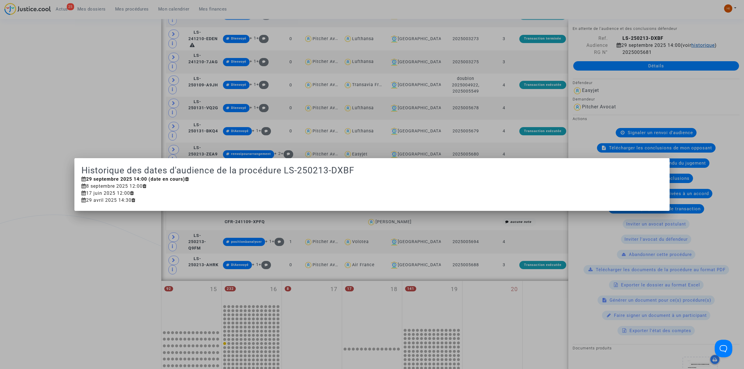
scroll to position [0, 0]
drag, startPoint x: 86, startPoint y: 99, endPoint x: 152, endPoint y: 97, distance: 65.9
click at [85, 99] on div at bounding box center [372, 184] width 744 height 369
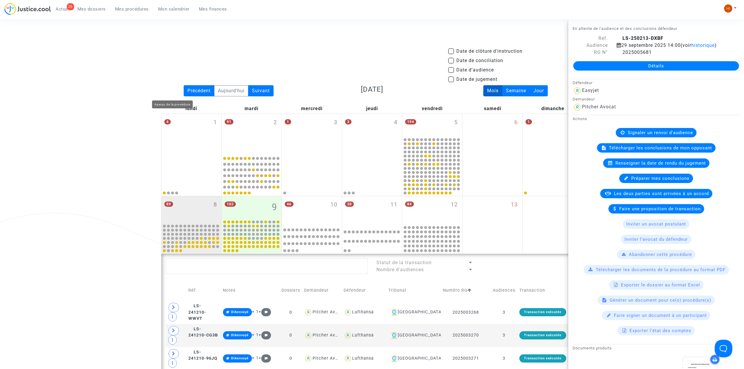
scroll to position [412, 0]
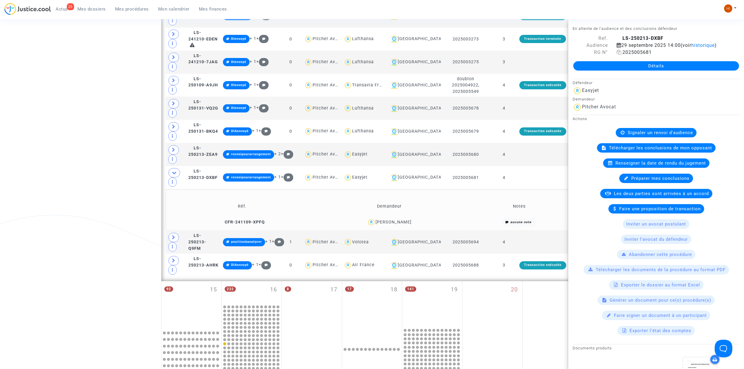
click at [617, 54] on icon at bounding box center [619, 52] width 5 height 5
click at [207, 154] on span "LS-250213-ZEA9" at bounding box center [202, 151] width 29 height 11
click at [173, 173] on icon at bounding box center [174, 172] width 5 height 4
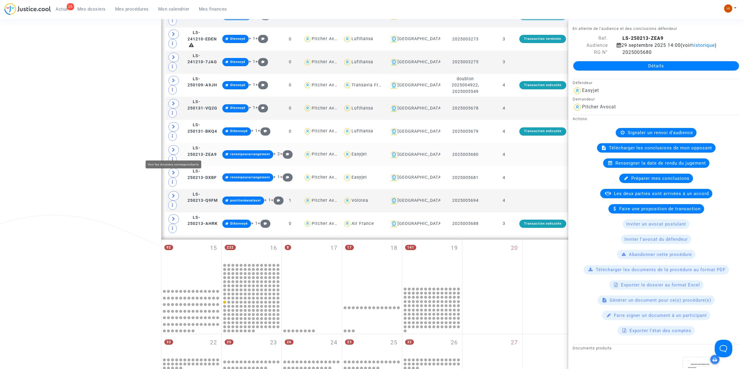
click at [174, 152] on icon at bounding box center [174, 150] width 4 height 4
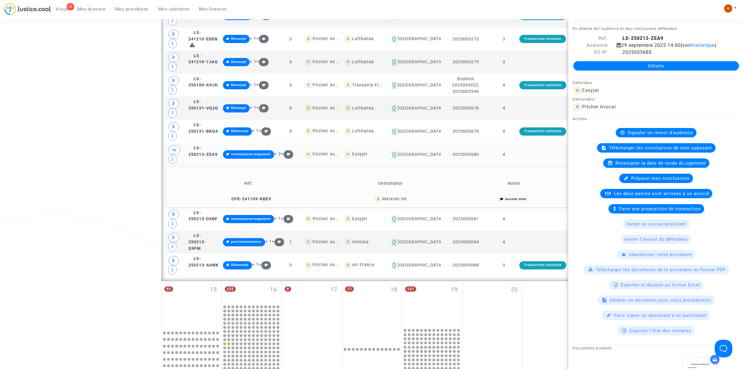
click at [202, 156] on td "LS-250213-ZEA9" at bounding box center [203, 154] width 35 height 23
drag, startPoint x: 430, startPoint y: 205, endPoint x: 380, endPoint y: 202, distance: 50.5
click at [380, 202] on div "Meixian He" at bounding box center [391, 199] width 118 height 8
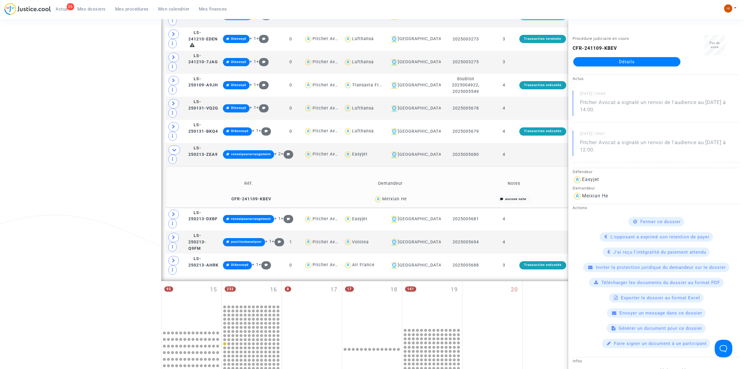
copy div "Meixian He"
drag, startPoint x: 211, startPoint y: 154, endPoint x: 493, endPoint y: 144, distance: 281.7
click at [211, 154] on span "LS-250213-ZEA9" at bounding box center [202, 151] width 29 height 11
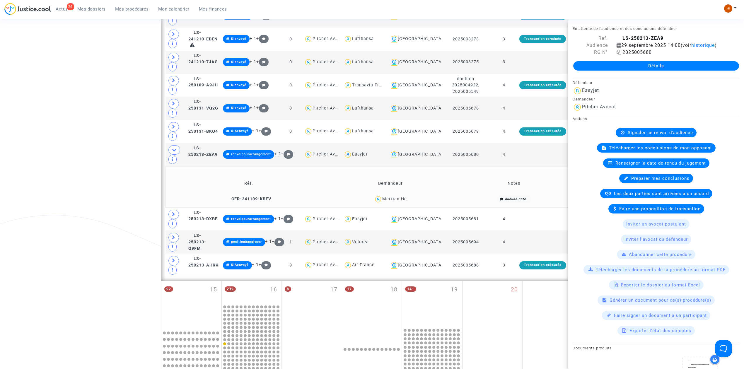
click at [617, 54] on icon at bounding box center [619, 52] width 5 height 5
click at [174, 151] on icon at bounding box center [174, 150] width 5 height 4
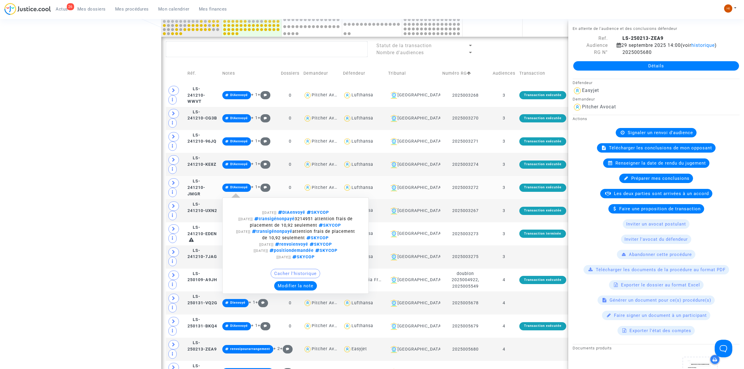
scroll to position [217, 0]
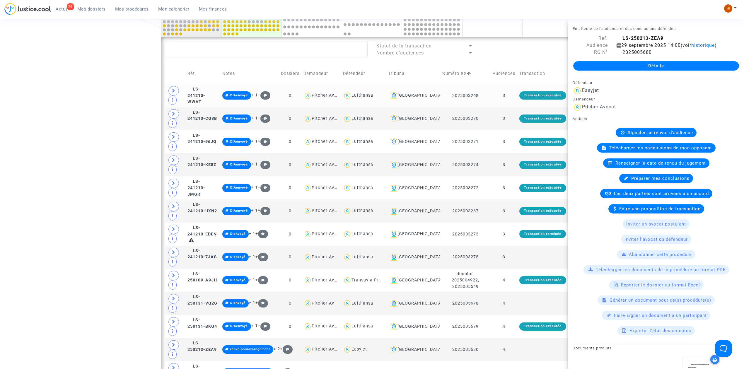
click at [206, 97] on td "LS-241210-WWVT" at bounding box center [202, 95] width 35 height 23
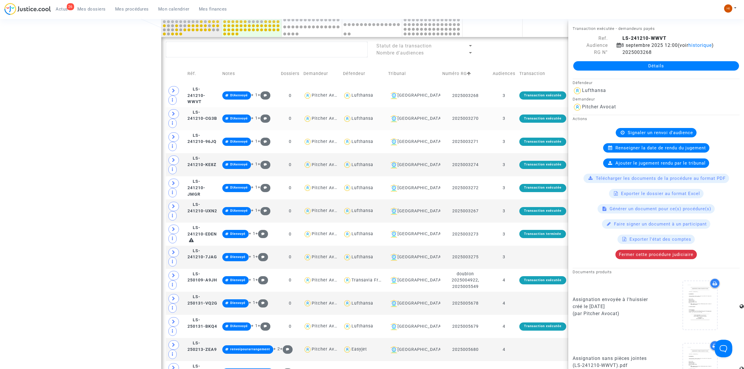
click at [212, 124] on td "LS-241210-CG3B" at bounding box center [202, 118] width 35 height 23
click at [207, 138] on span "LS-241210-96JQ" at bounding box center [201, 138] width 29 height 11
click at [206, 163] on span "LS-241210-KE8Z" at bounding box center [201, 161] width 29 height 11
click at [208, 194] on td "LS-241210-JMGR" at bounding box center [202, 187] width 35 height 23
click at [210, 212] on td "LS-241210-UXN2" at bounding box center [202, 210] width 35 height 23
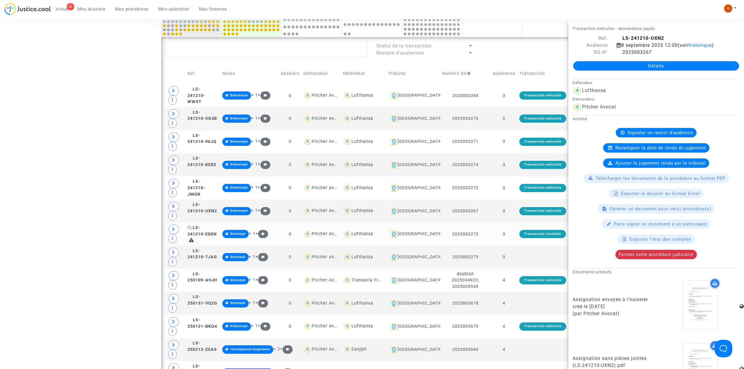
click at [207, 234] on span "LS-241210-EDEN" at bounding box center [201, 230] width 29 height 11
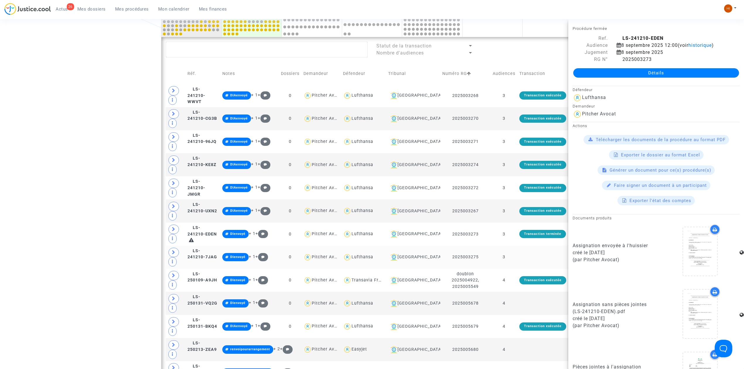
click at [203, 262] on td "LS-241210-7JAG" at bounding box center [202, 257] width 35 height 23
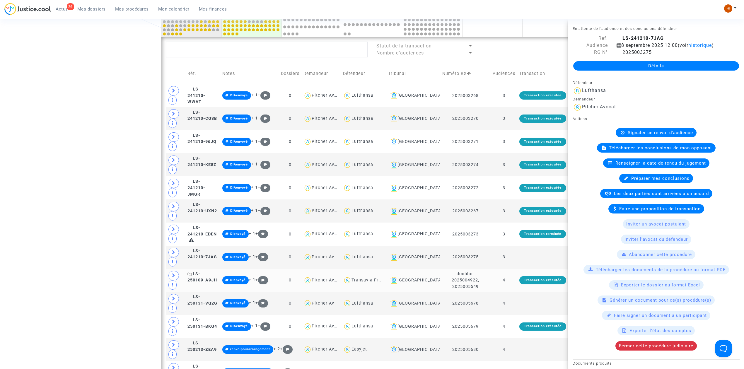
click at [201, 280] on span "LS-250109-A9JH" at bounding box center [202, 277] width 30 height 11
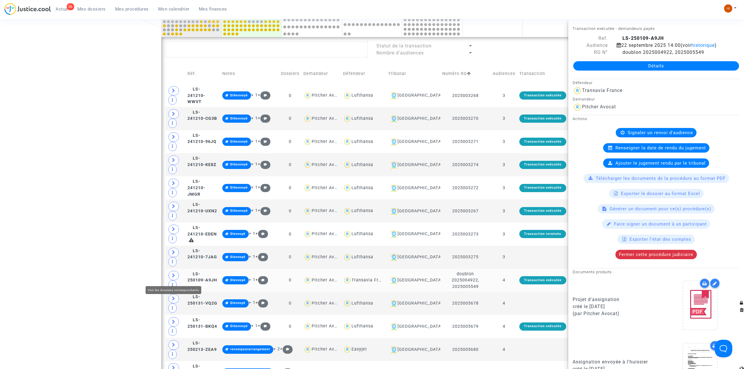
click at [168, 280] on td at bounding box center [176, 280] width 20 height 23
click at [172, 280] on span at bounding box center [173, 275] width 11 height 9
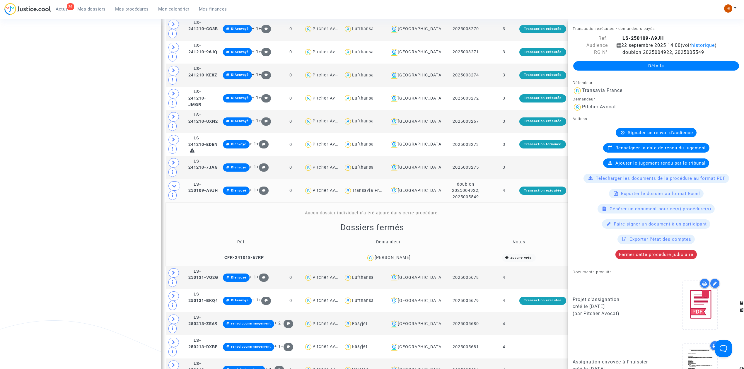
scroll to position [334, 0]
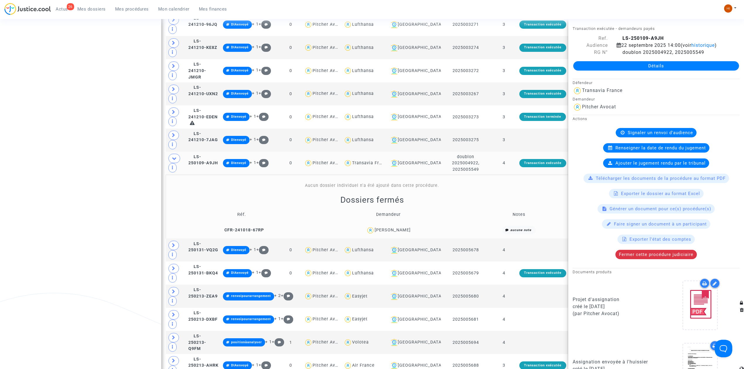
drag, startPoint x: 417, startPoint y: 234, endPoint x: 375, endPoint y: 231, distance: 42.0
click at [375, 231] on div "Nathan Lacombe" at bounding box center [388, 230] width 142 height 8
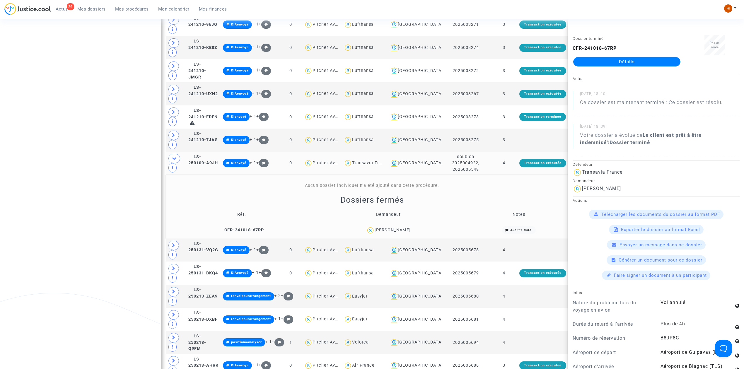
copy div "Nathan Lacombe"
click at [208, 159] on span "LS-250109-A9JH" at bounding box center [203, 159] width 30 height 11
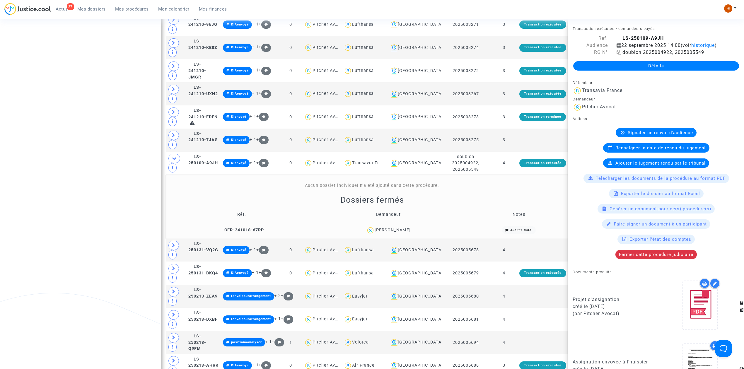
click at [644, 55] on span "doublon 2025004922, 2025005549" at bounding box center [661, 53] width 88 height 6
drag, startPoint x: 673, startPoint y: 57, endPoint x: 643, endPoint y: 59, distance: 30.2
click at [643, 55] on span "doublon 2025004922, 2025005549" at bounding box center [661, 53] width 88 height 6
copy span "2025004922,"
click at [177, 160] on span at bounding box center [174, 158] width 12 height 9
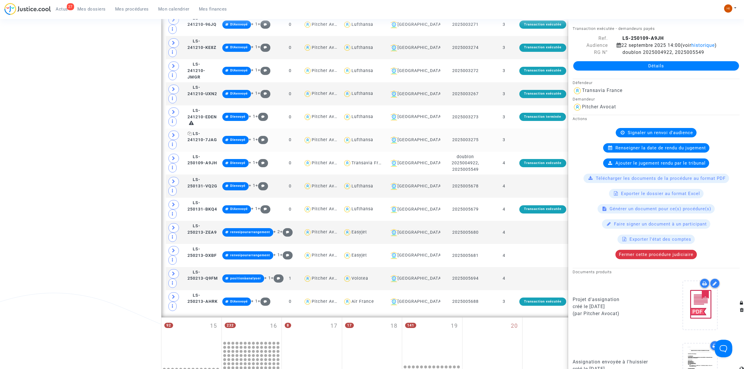
click at [202, 138] on span "LS-241210-7JAG" at bounding box center [202, 136] width 30 height 11
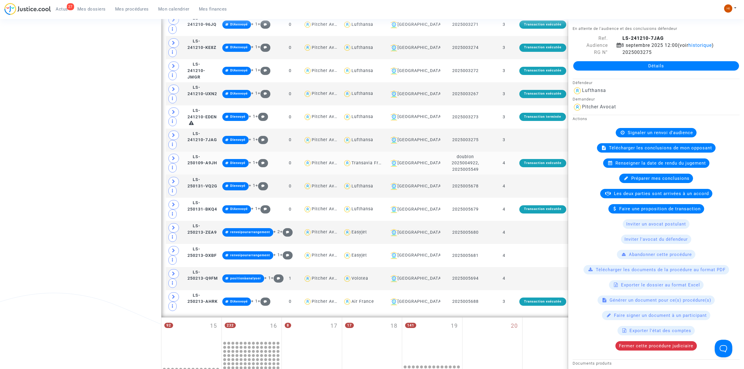
click at [219, 155] on td "LS-250109-A9JH" at bounding box center [202, 163] width 35 height 23
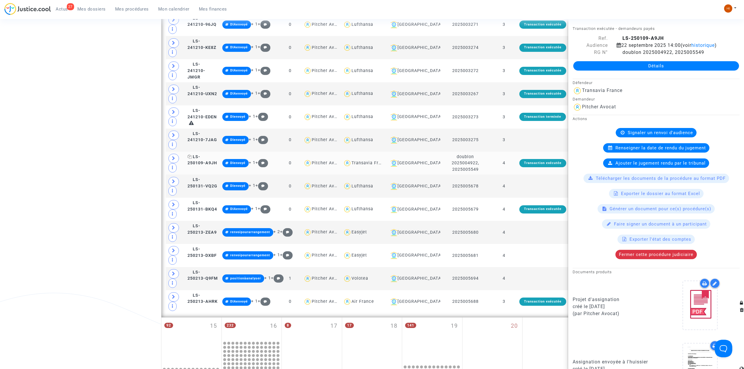
click at [216, 160] on span "LS-250109-A9JH" at bounding box center [202, 159] width 30 height 11
click at [527, 143] on td at bounding box center [542, 140] width 51 height 23
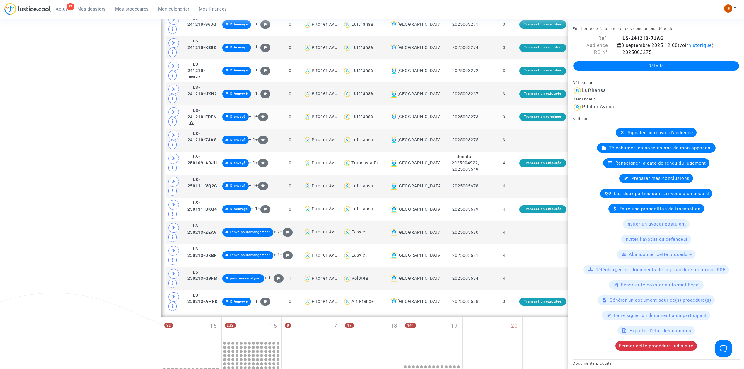
click at [514, 122] on td "3" at bounding box center [504, 116] width 27 height 23
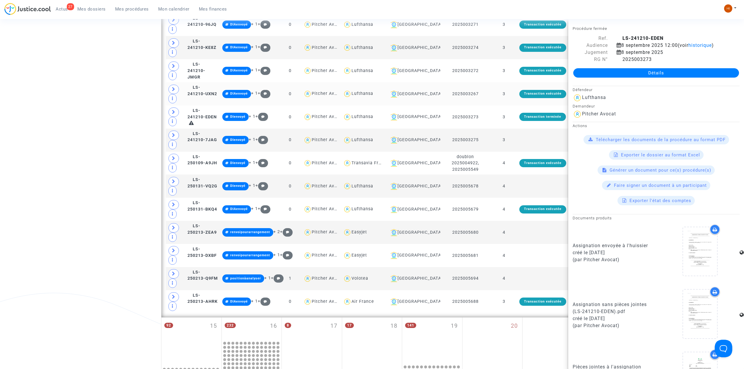
click at [511, 95] on td "3" at bounding box center [504, 93] width 27 height 23
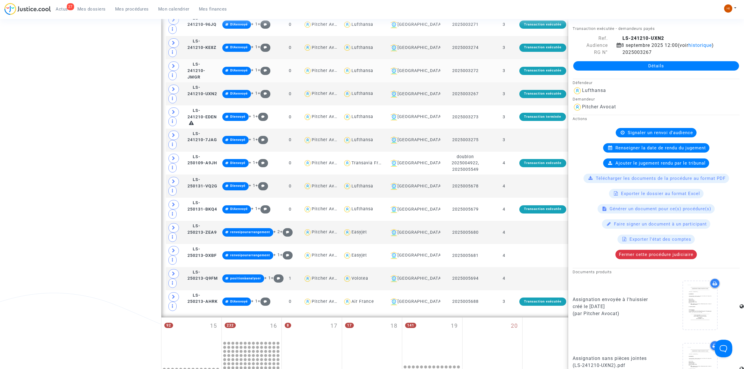
click at [509, 75] on td "3" at bounding box center [504, 70] width 27 height 23
click at [509, 42] on td "3" at bounding box center [504, 47] width 27 height 23
click at [512, 28] on td "3" at bounding box center [504, 24] width 27 height 23
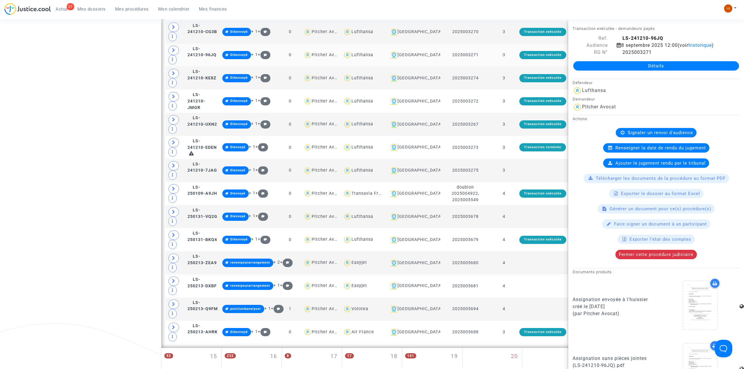
scroll to position [295, 0]
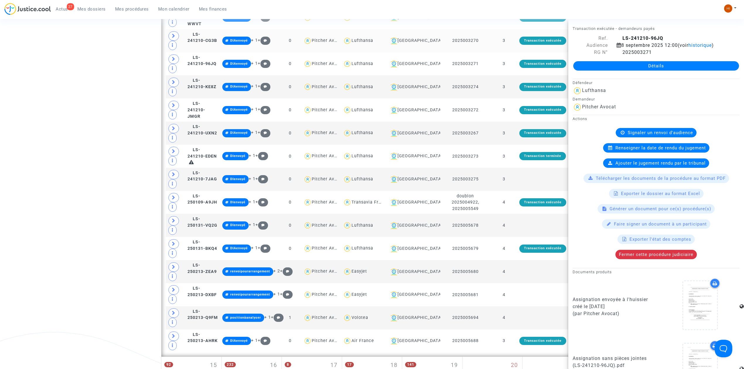
click at [514, 40] on td "3" at bounding box center [504, 40] width 27 height 23
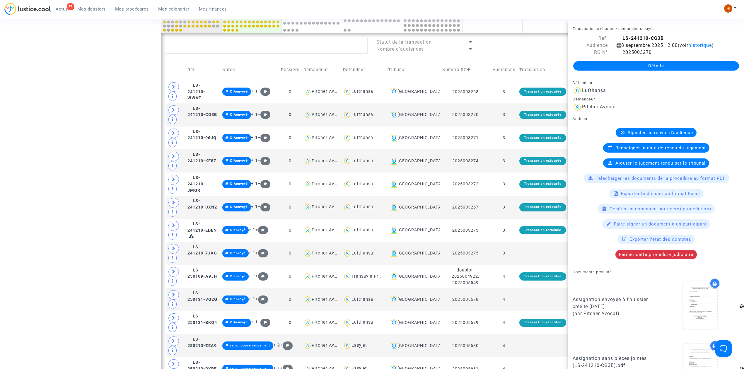
scroll to position [217, 0]
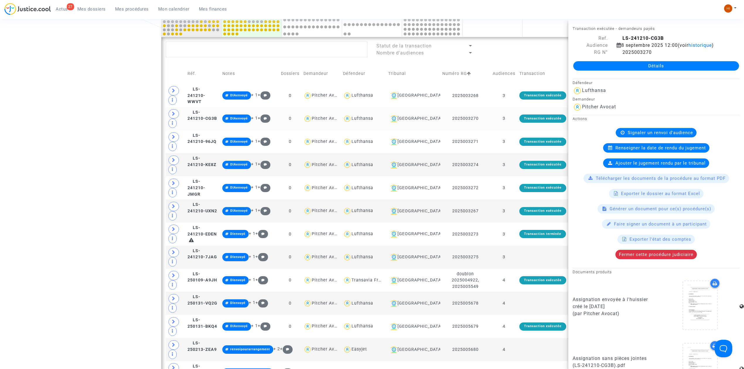
drag, startPoint x: 509, startPoint y: 92, endPoint x: 508, endPoint y: 116, distance: 24.0
click at [508, 93] on td "3" at bounding box center [504, 95] width 27 height 23
click at [509, 119] on td "3" at bounding box center [504, 118] width 27 height 23
click at [514, 143] on td "3" at bounding box center [504, 141] width 27 height 23
click at [515, 169] on td "3" at bounding box center [504, 164] width 27 height 23
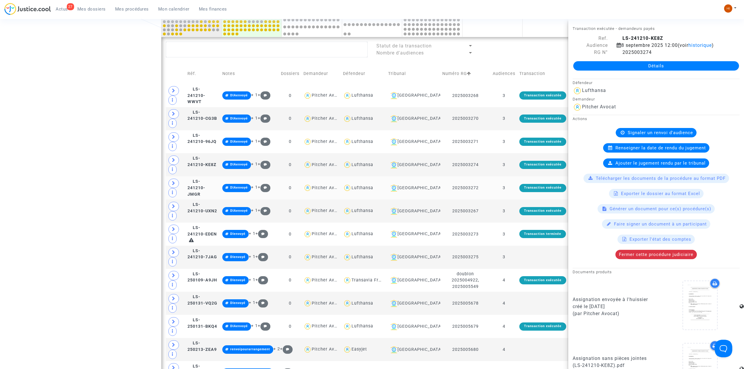
click at [514, 195] on td "3" at bounding box center [504, 187] width 27 height 23
click at [512, 214] on td "3" at bounding box center [504, 210] width 27 height 23
click at [516, 241] on td "3" at bounding box center [504, 234] width 27 height 23
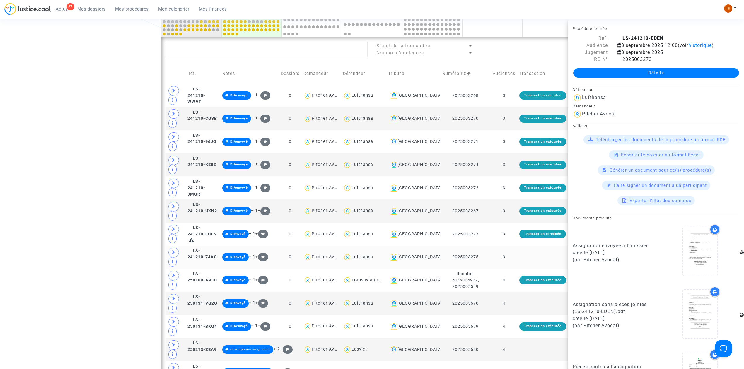
click at [514, 261] on td "3" at bounding box center [504, 257] width 27 height 23
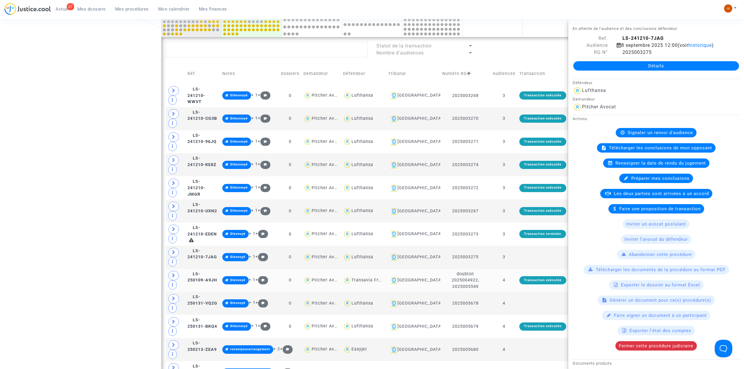
click at [514, 275] on td "4" at bounding box center [504, 280] width 27 height 23
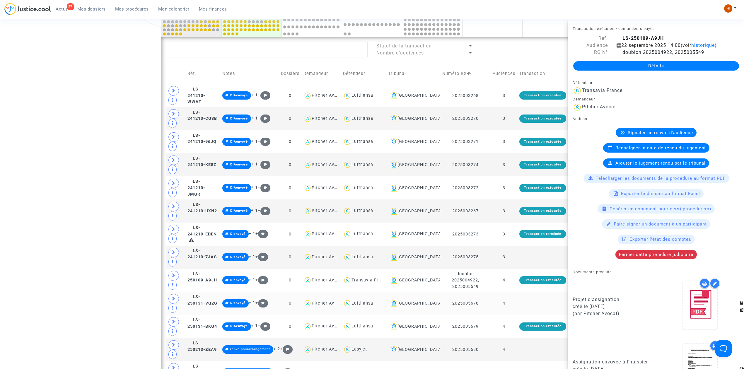
click at [517, 308] on td "4" at bounding box center [504, 303] width 27 height 23
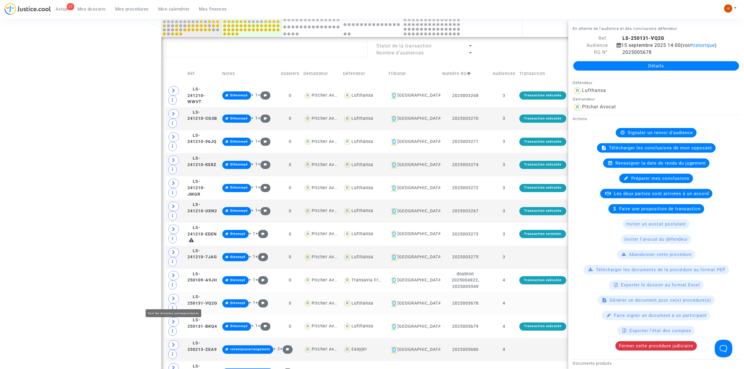
click at [172, 296] on span at bounding box center [173, 298] width 11 height 9
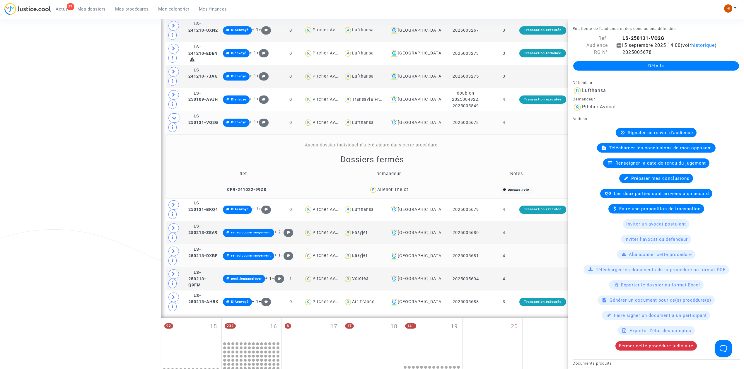
scroll to position [412, 0]
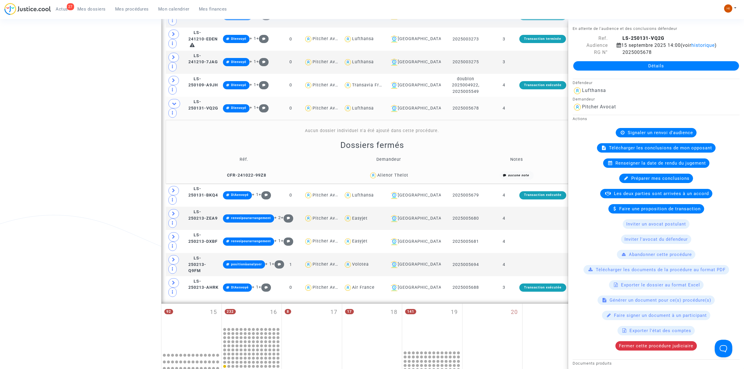
drag, startPoint x: 420, startPoint y: 176, endPoint x: 379, endPoint y: 176, distance: 41.0
click at [379, 176] on div "Alienor Thelot" at bounding box center [389, 175] width 133 height 8
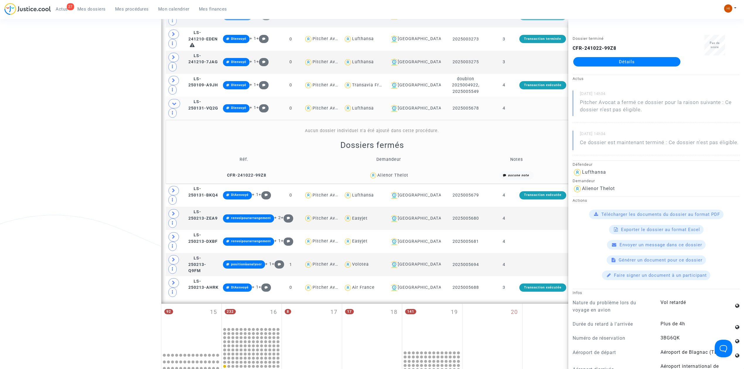
copy div "Alienor Thelot"
click at [214, 105] on span "LS-250131-VQ2G" at bounding box center [203, 104] width 30 height 11
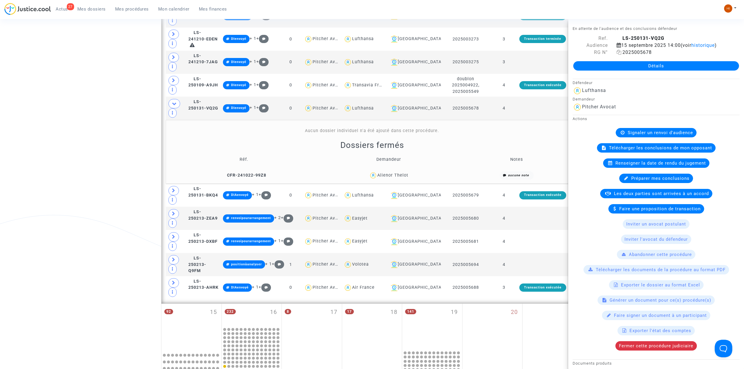
click at [618, 54] on icon at bounding box center [619, 52] width 5 height 5
drag, startPoint x: 121, startPoint y: 8, endPoint x: 126, endPoint y: 8, distance: 4.8
click at [121, 8] on span "Mes procédures" at bounding box center [132, 8] width 34 height 5
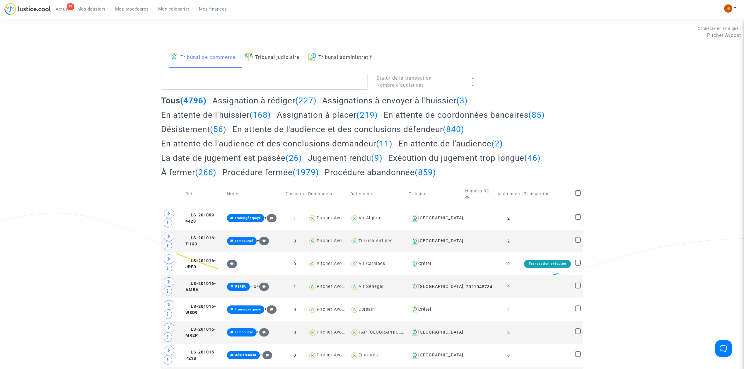
click at [299, 51] on link "Tribunal judiciaire" at bounding box center [272, 58] width 55 height 20
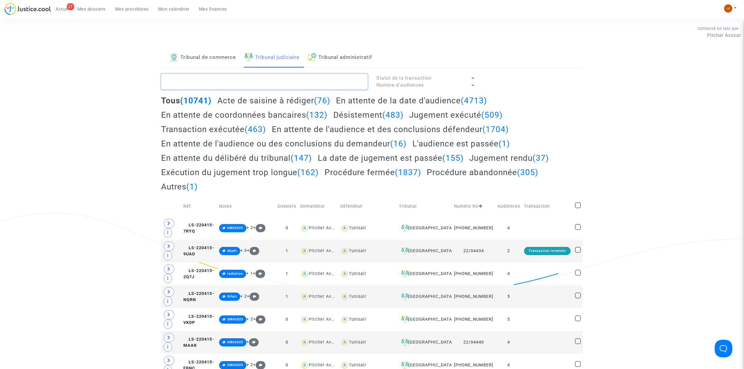
click at [293, 83] on textarea at bounding box center [264, 82] width 207 height 16
paste textarea "CLEDA Ludovic"
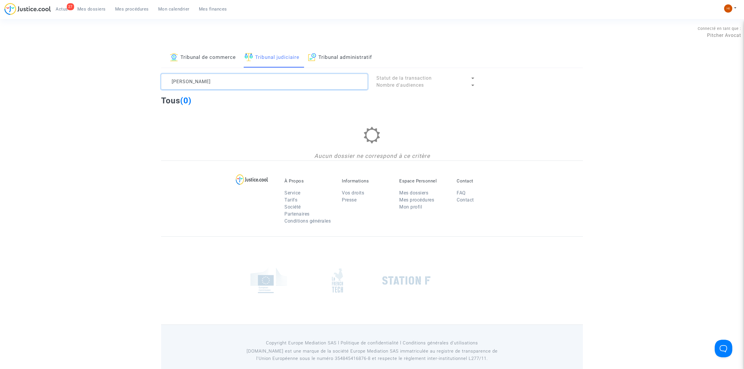
type textarea "CLEDA Ludovic"
click at [355, 52] on link "Tribunal administratif" at bounding box center [340, 58] width 64 height 20
click at [334, 81] on textarea at bounding box center [264, 82] width 207 height 16
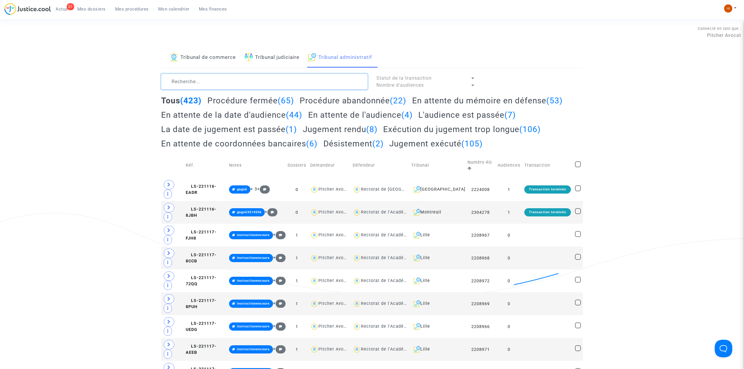
paste textarea "CLEDA Ludovic"
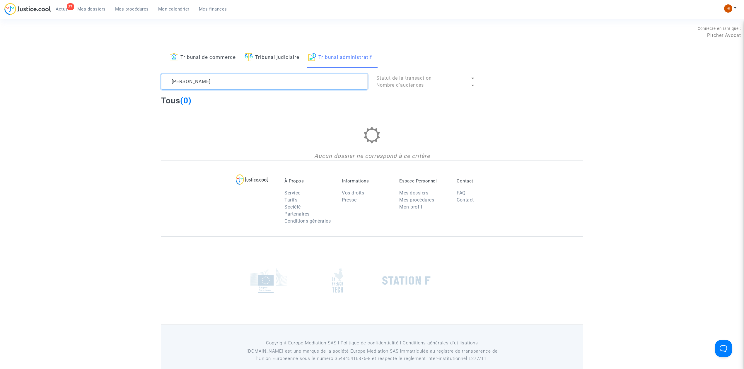
drag, startPoint x: 238, startPoint y: 82, endPoint x: 190, endPoint y: 83, distance: 47.8
click at [190, 83] on textarea at bounding box center [264, 82] width 207 height 16
drag, startPoint x: 232, startPoint y: 79, endPoint x: 71, endPoint y: 85, distance: 161.5
click at [73, 82] on div "Tribunal de commerce Tribunal judiciaire Tribunal administratif CLEDA Statut de…" at bounding box center [372, 104] width 744 height 113
type textarea "CLEDA"
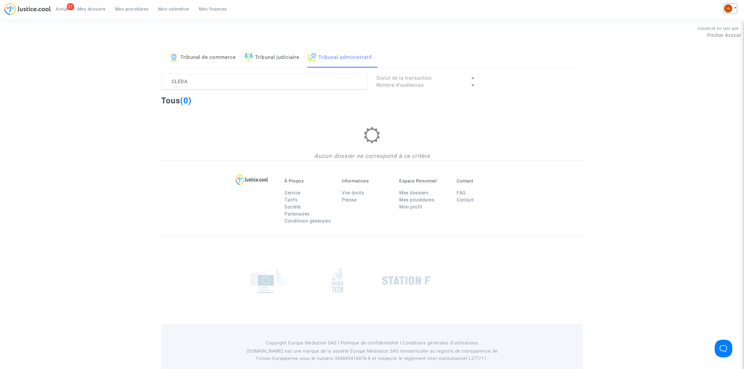
click at [728, 5] on img at bounding box center [728, 8] width 8 height 8
click at [713, 27] on link "Changer de compte" at bounding box center [706, 29] width 59 height 9
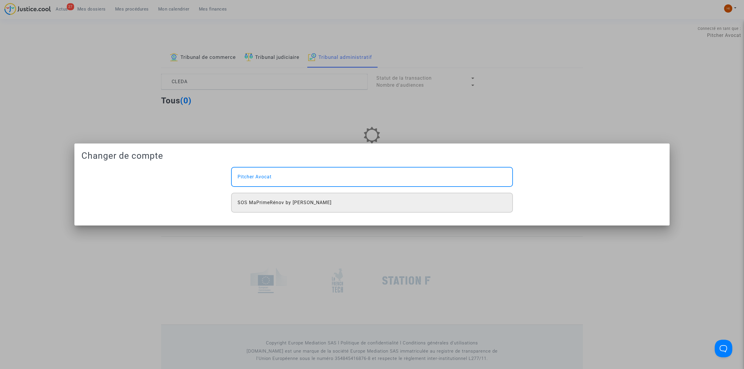
click at [354, 207] on div "SOS MaPrimeRénov by Pitcher Avocat" at bounding box center [372, 203] width 282 height 20
